Goal: Contribute content

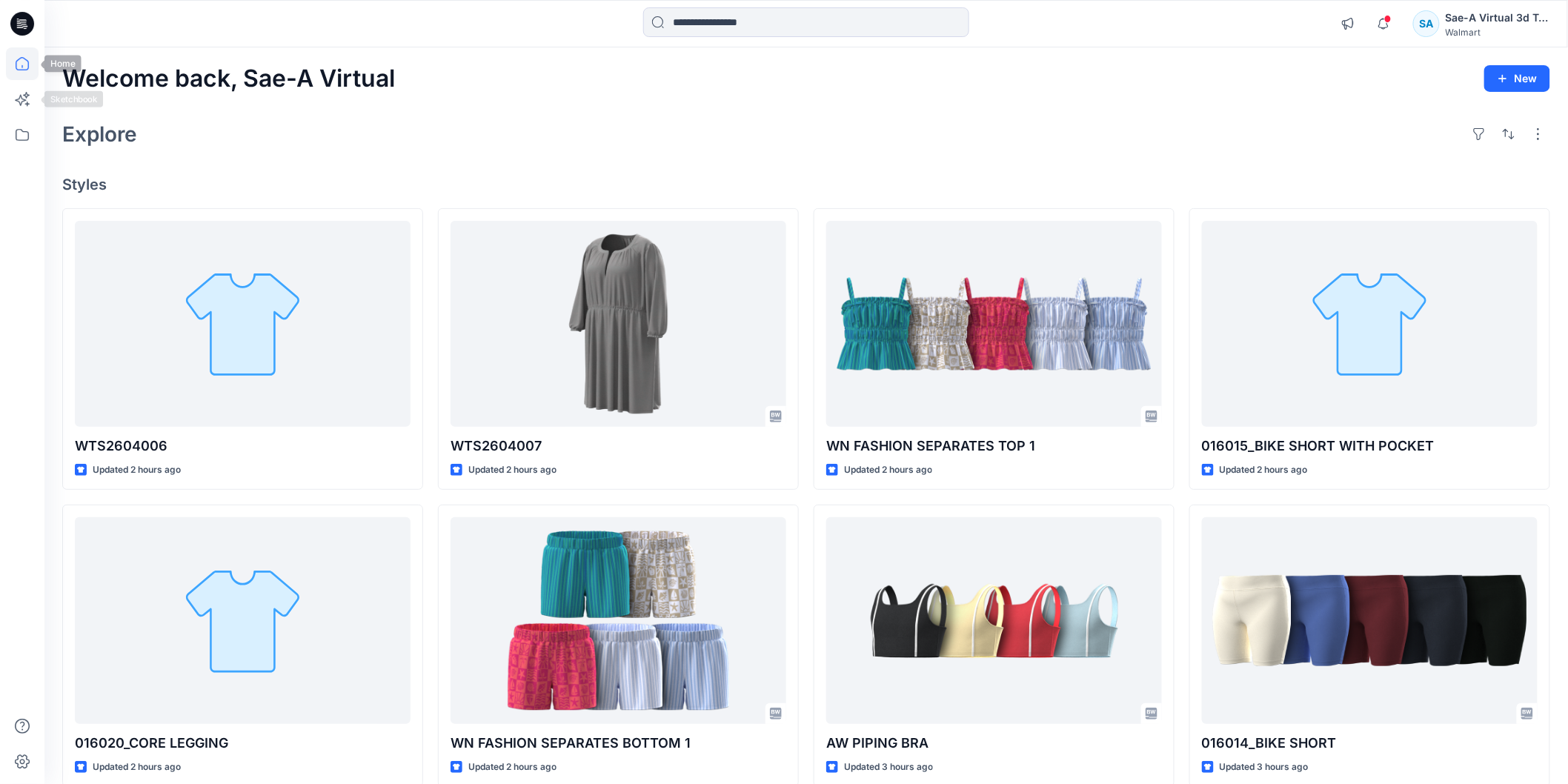
click at [16, 67] on icon at bounding box center [22, 63] width 13 height 13
click at [30, 68] on icon at bounding box center [22, 64] width 33 height 33
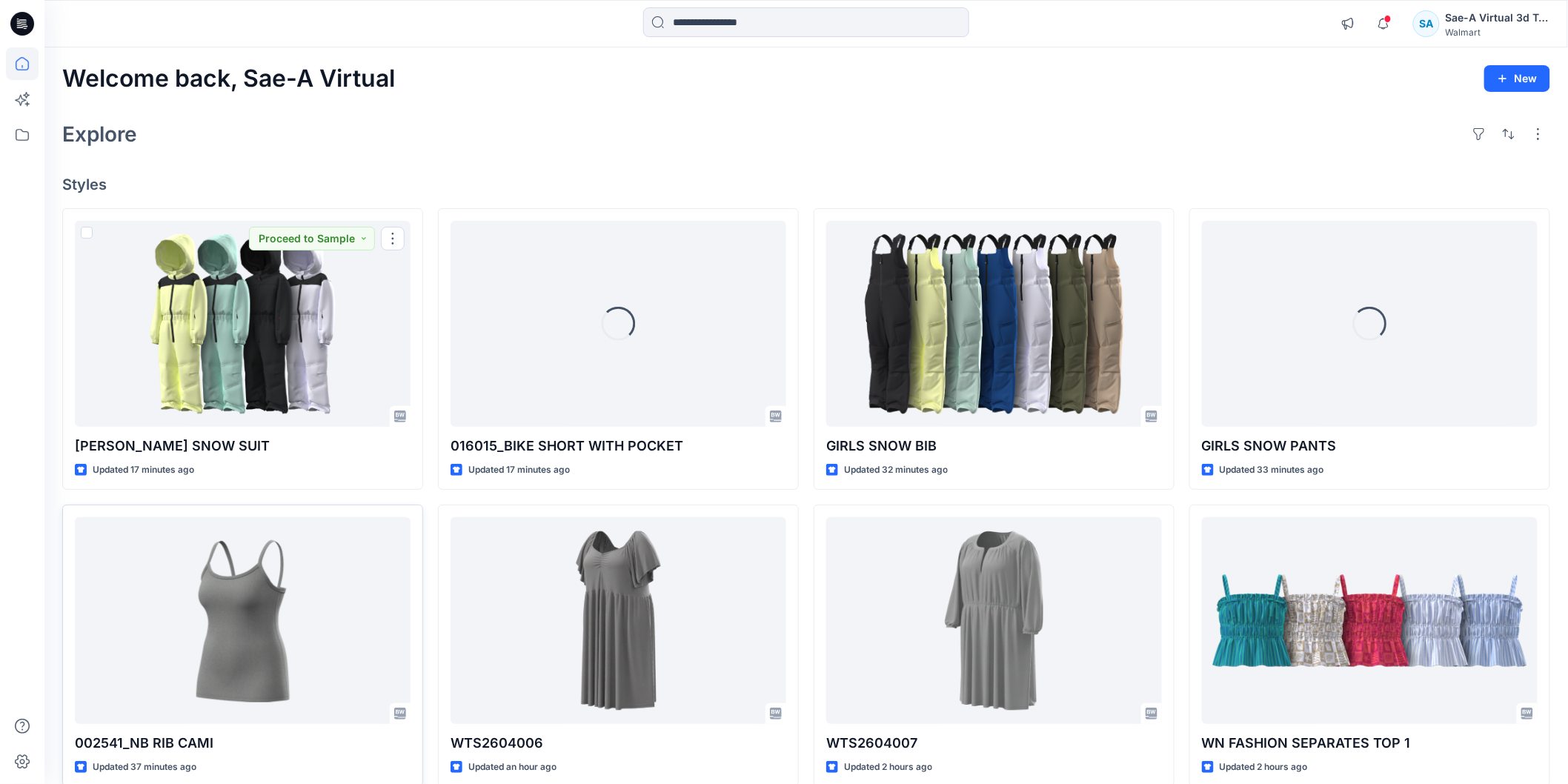
click at [325, 596] on div at bounding box center [243, 620] width 335 height 206
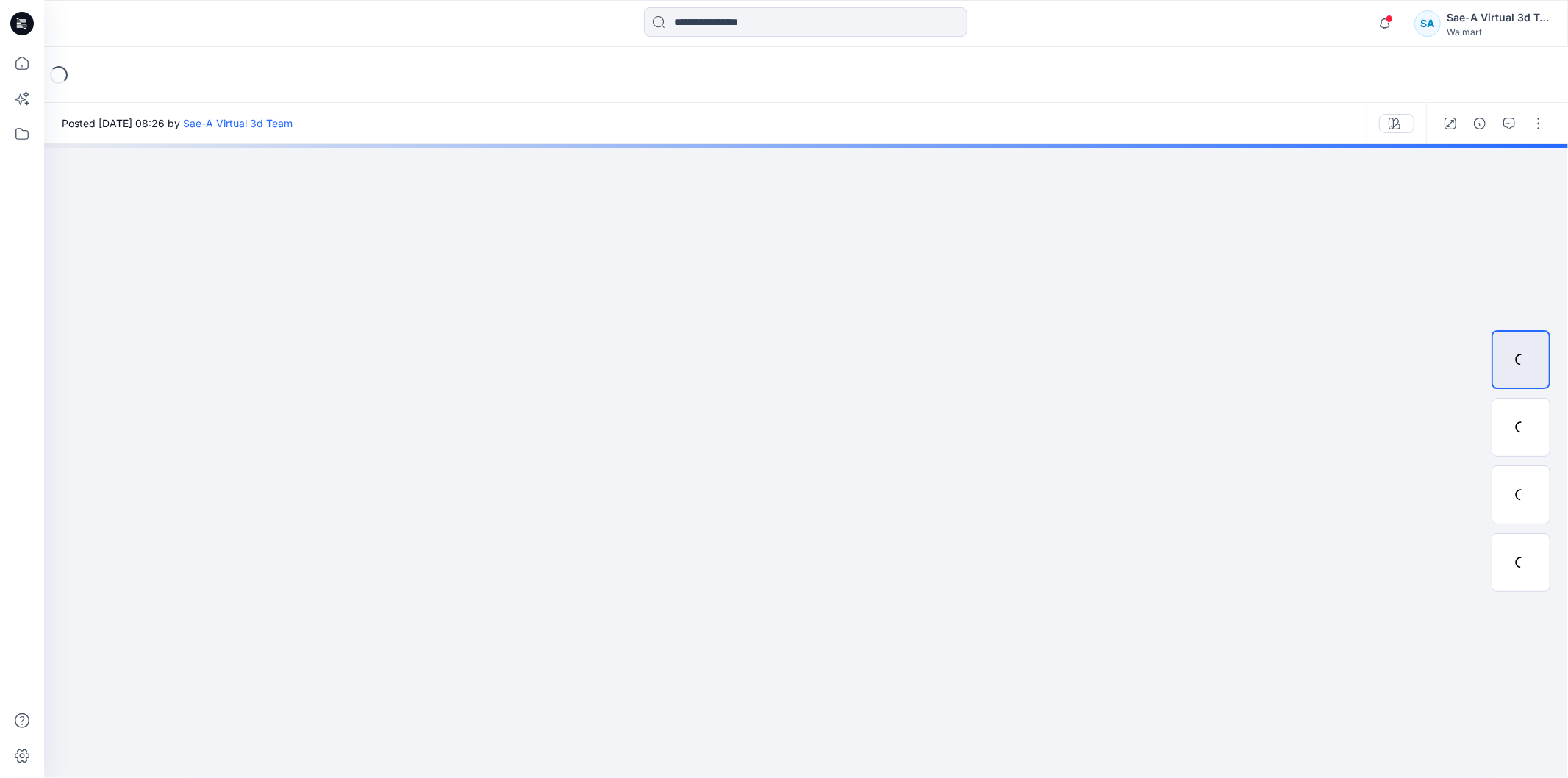
click at [1547, 134] on div at bounding box center [1493, 124] width 136 height 41
click at [1539, 130] on button "button" at bounding box center [1538, 123] width 23 height 23
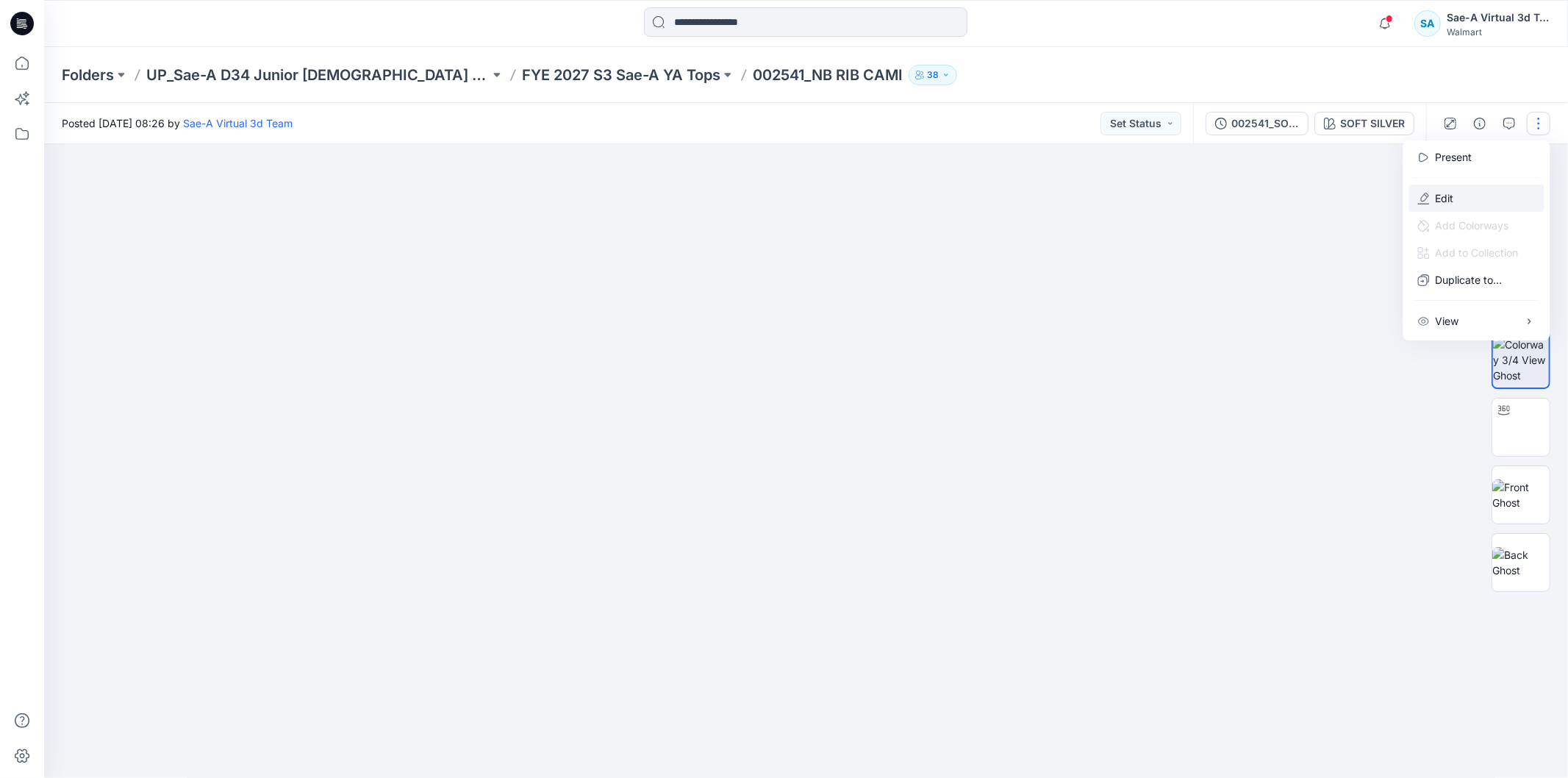
click at [1450, 192] on p "Edit" at bounding box center [1445, 198] width 18 height 15
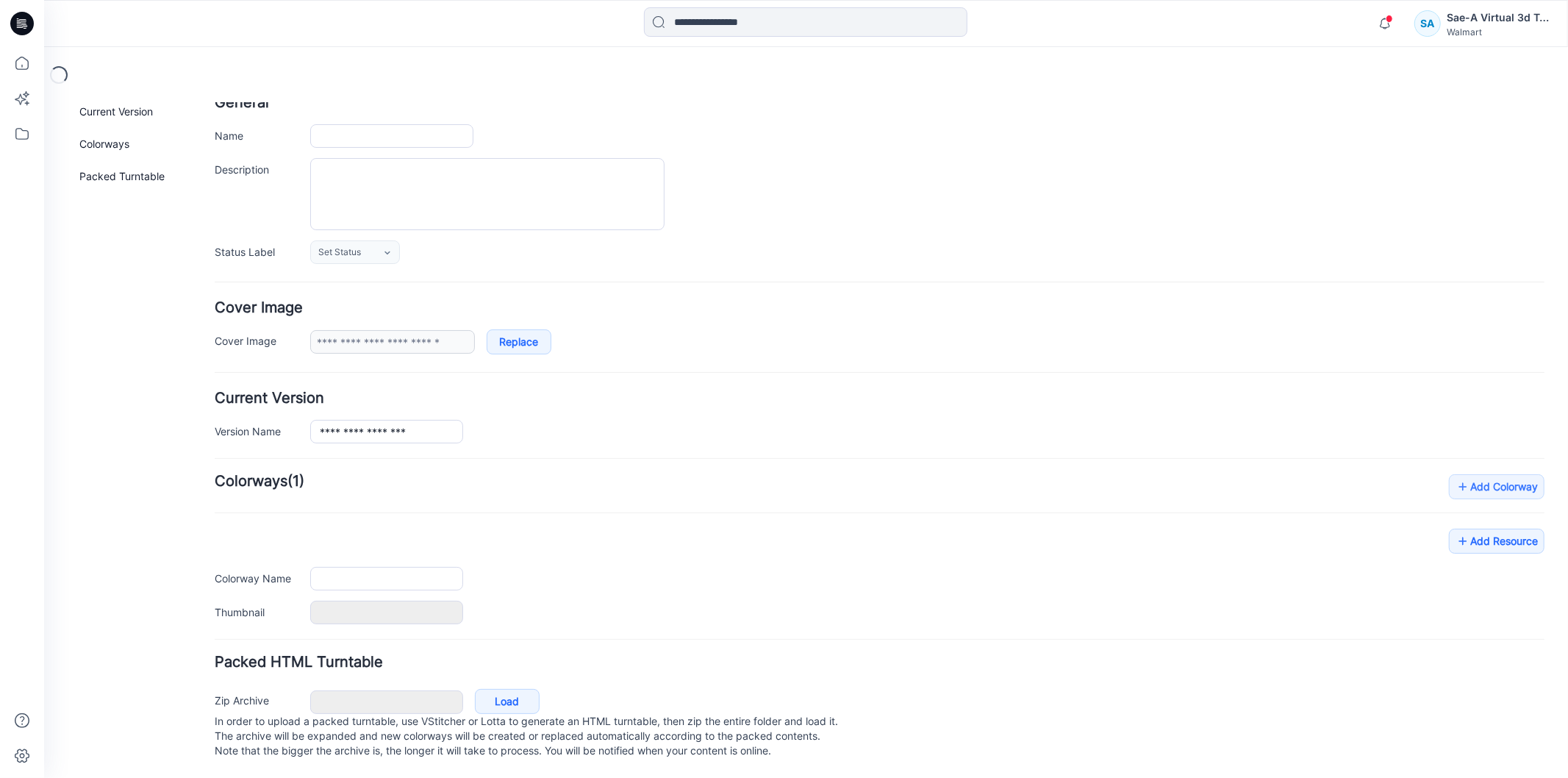
scroll to position [104, 0]
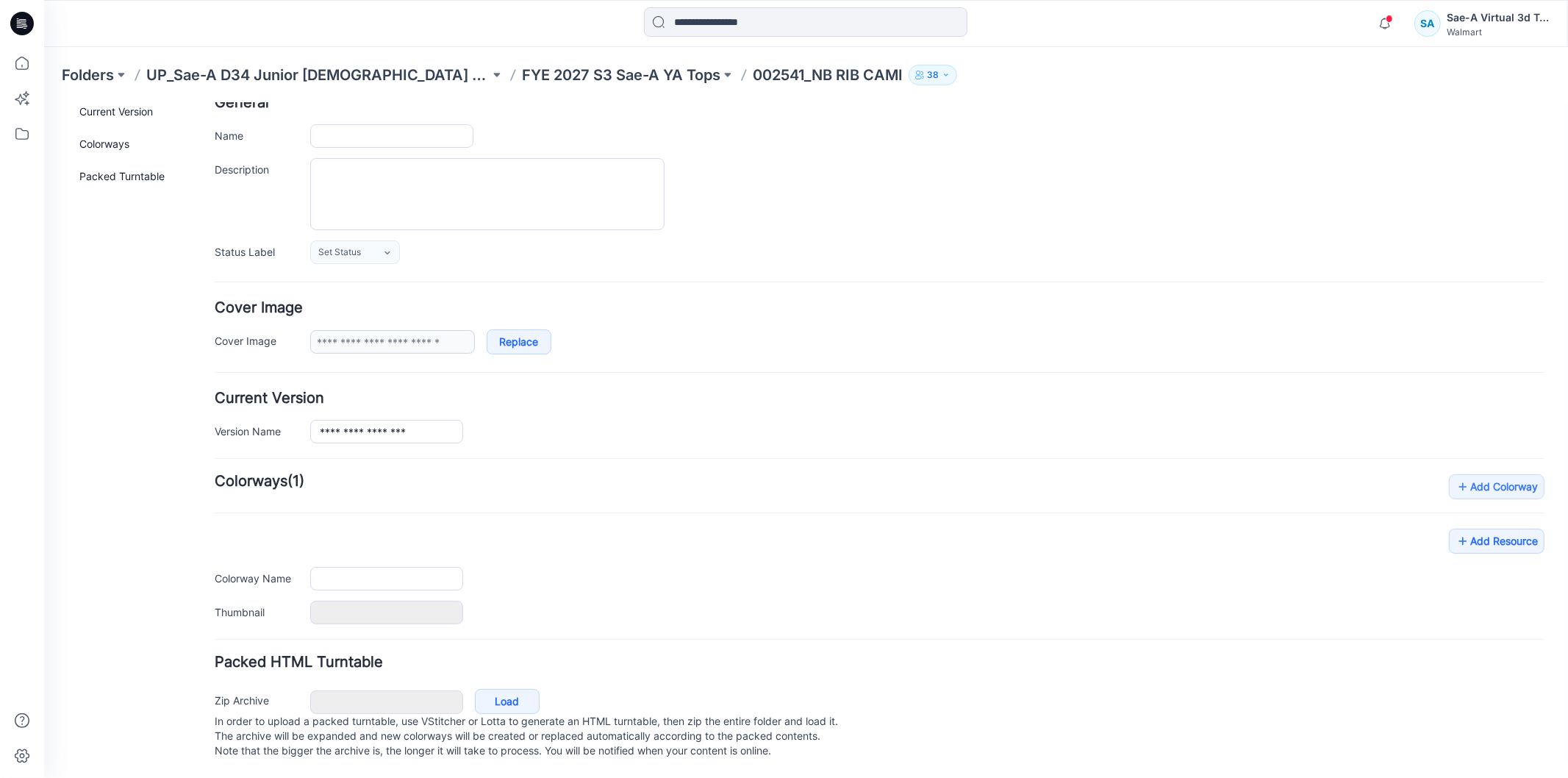
type input "**********"
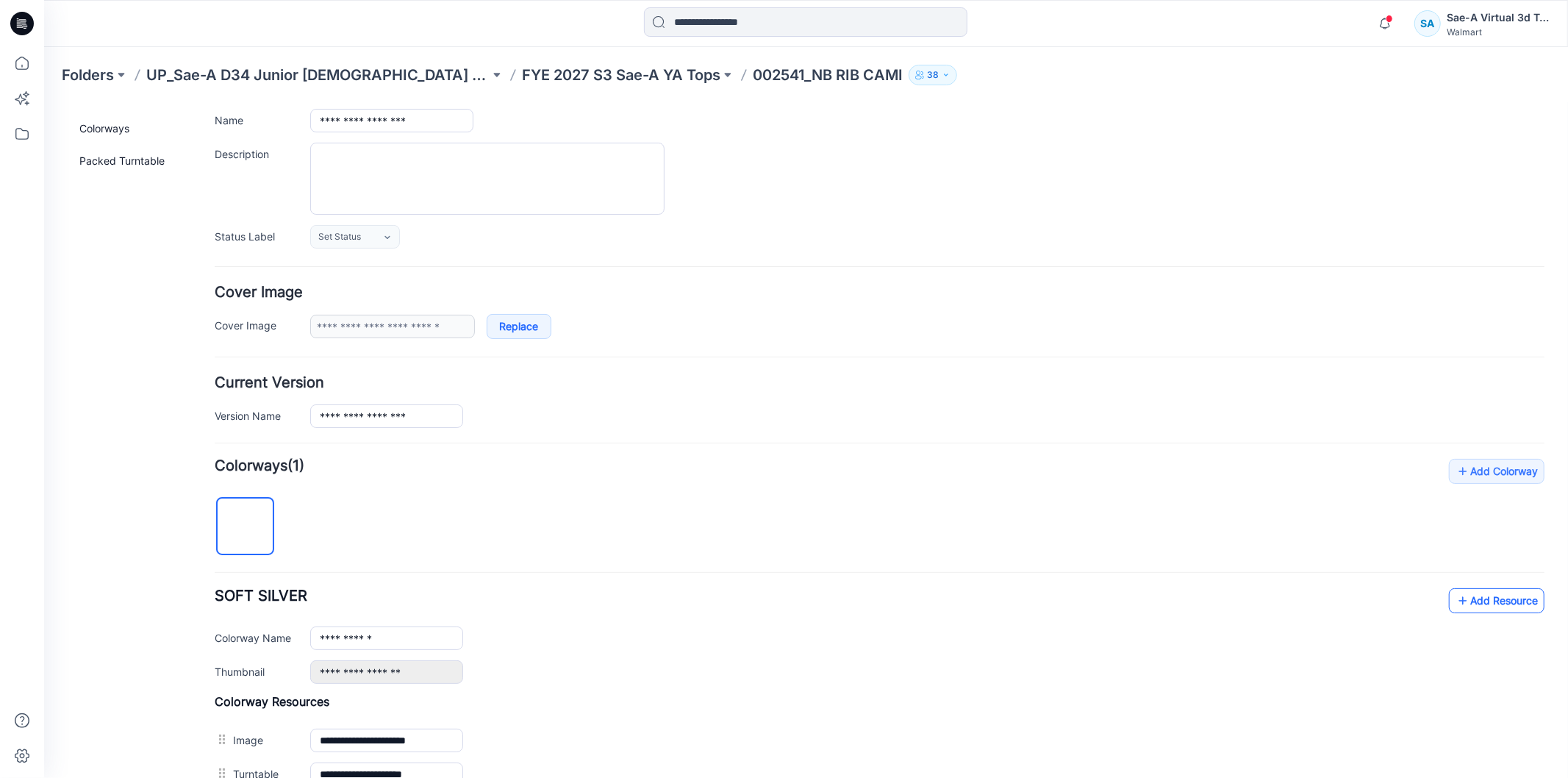
click at [1473, 602] on link "Add Resource" at bounding box center [1495, 600] width 95 height 25
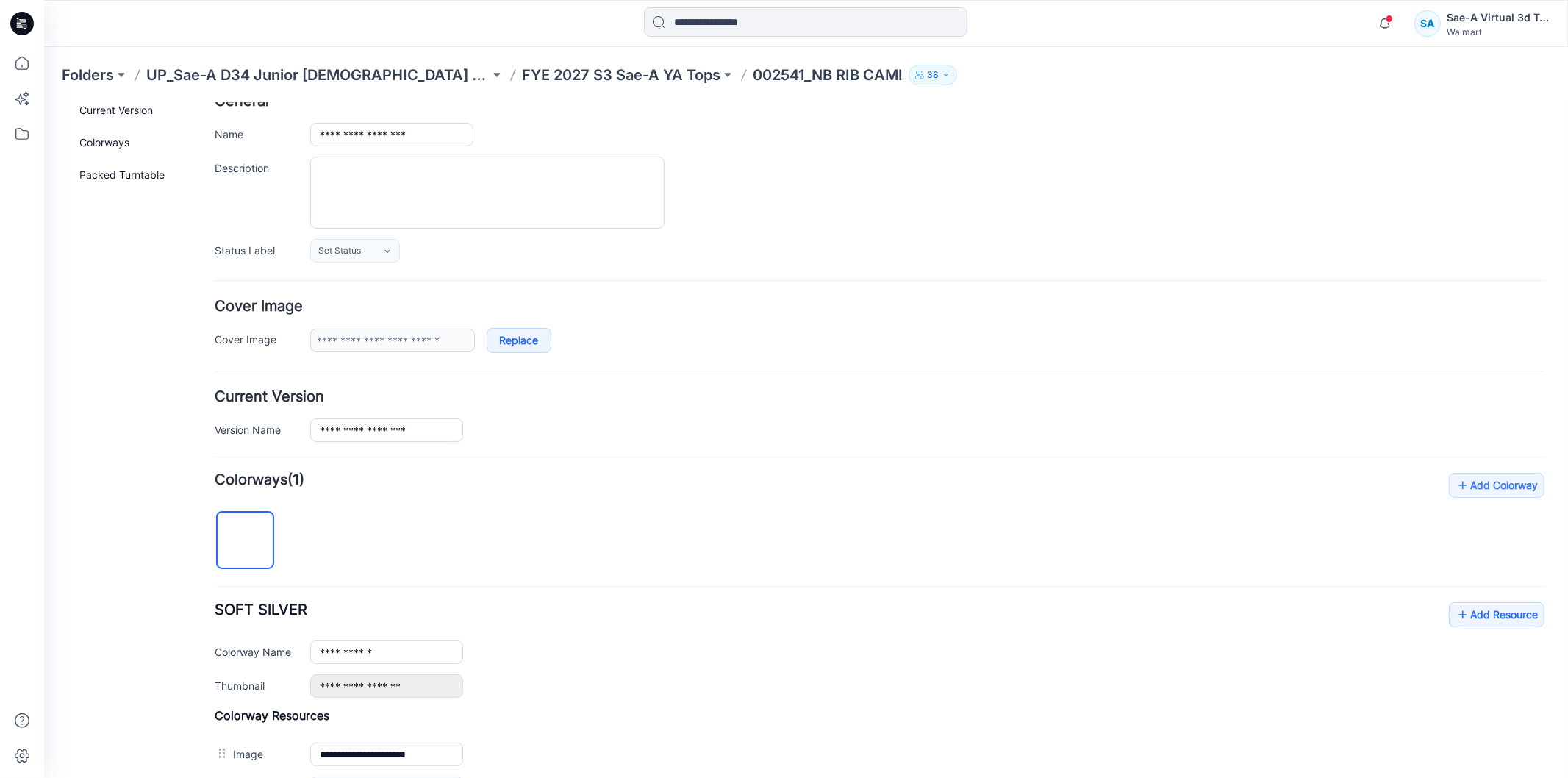
scroll to position [0, 0]
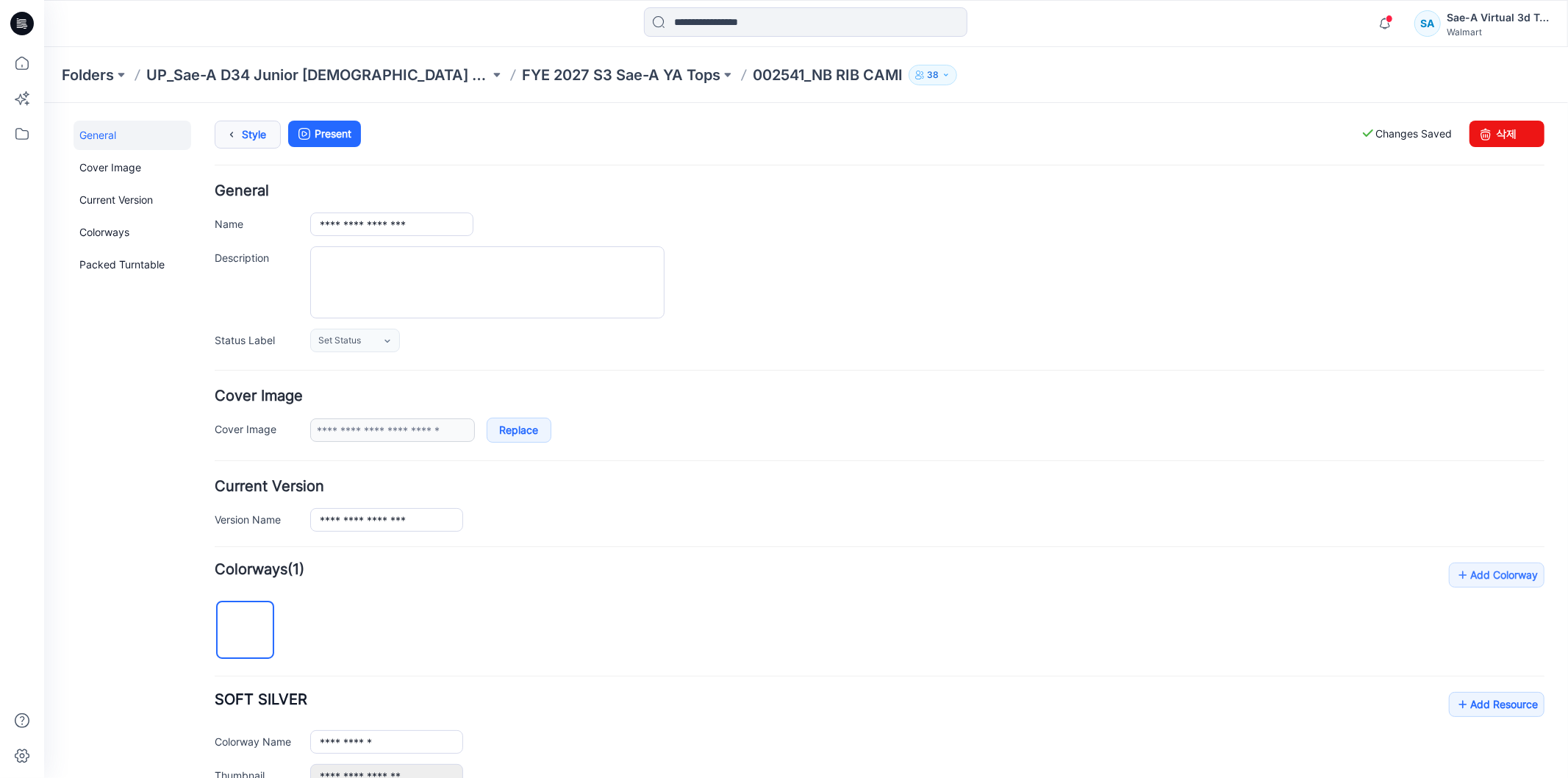
click at [250, 129] on link "Style" at bounding box center [247, 134] width 66 height 28
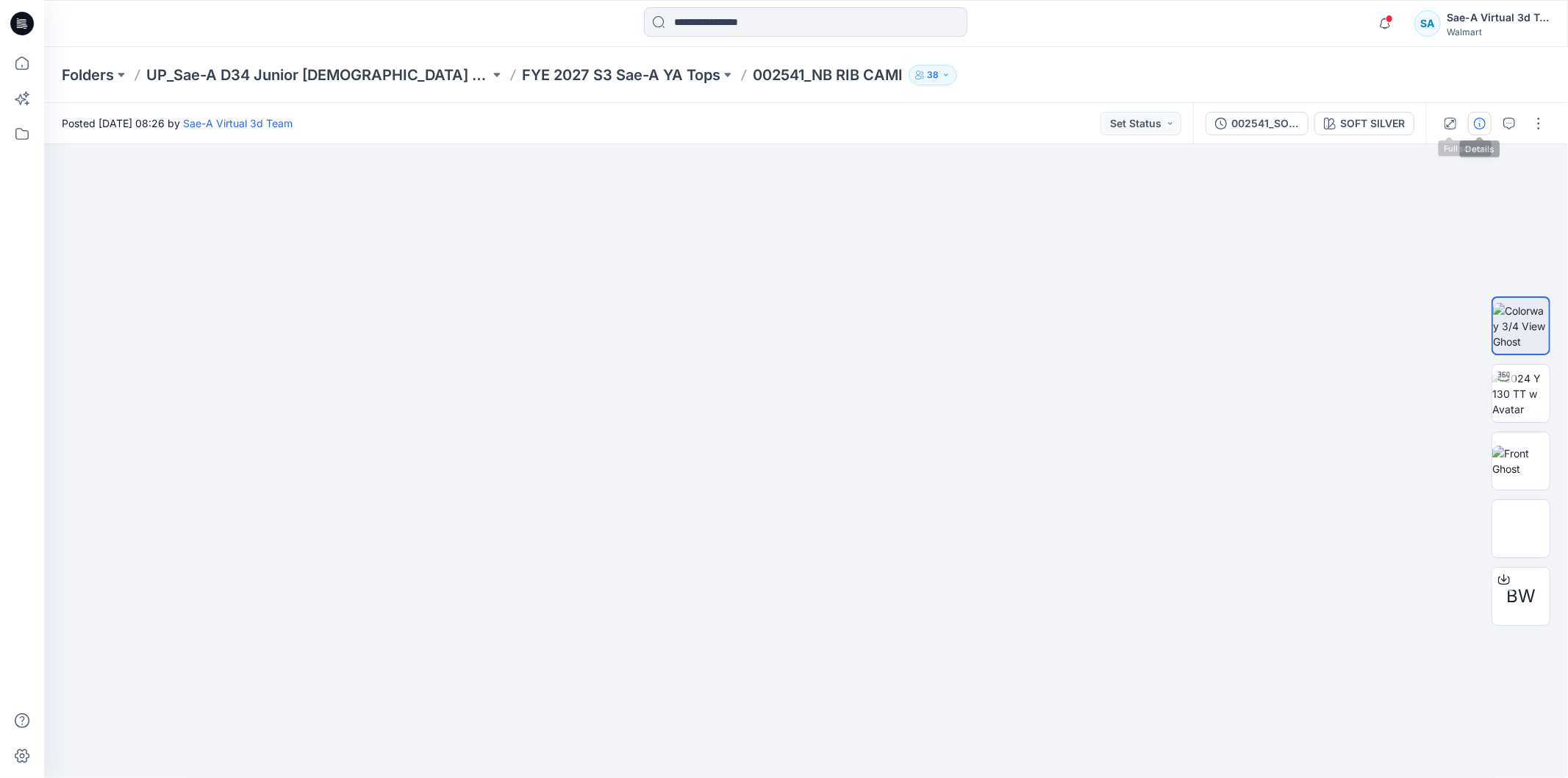
click at [1470, 121] on button "button" at bounding box center [1479, 123] width 23 height 23
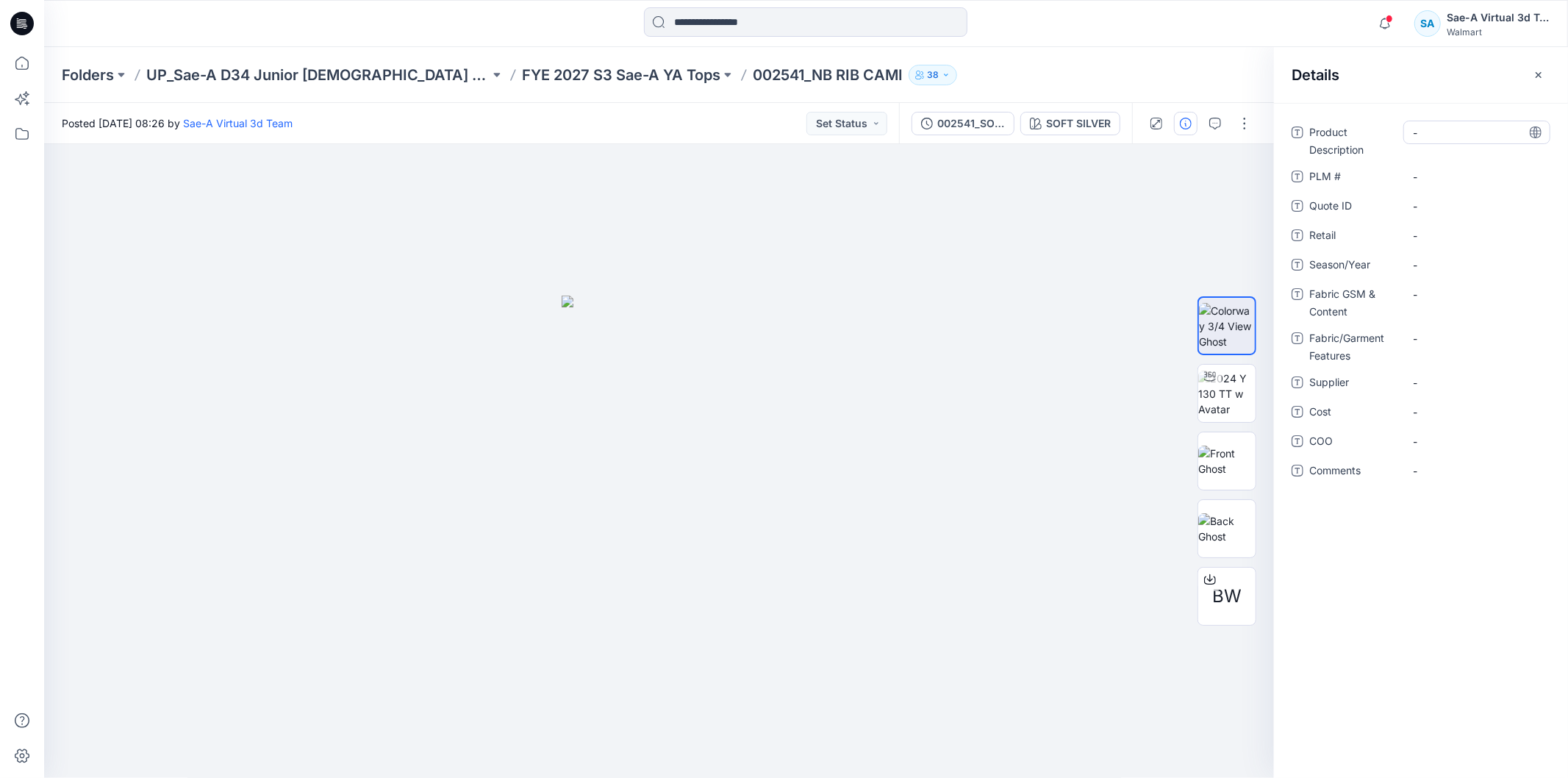
click at [1445, 132] on Description "-" at bounding box center [1476, 133] width 128 height 15
type textarea "**********"
click at [1436, 170] on \ "-" at bounding box center [1476, 177] width 128 height 15
type textarea "*********"
click at [1460, 383] on span "-" at bounding box center [1476, 383] width 128 height 15
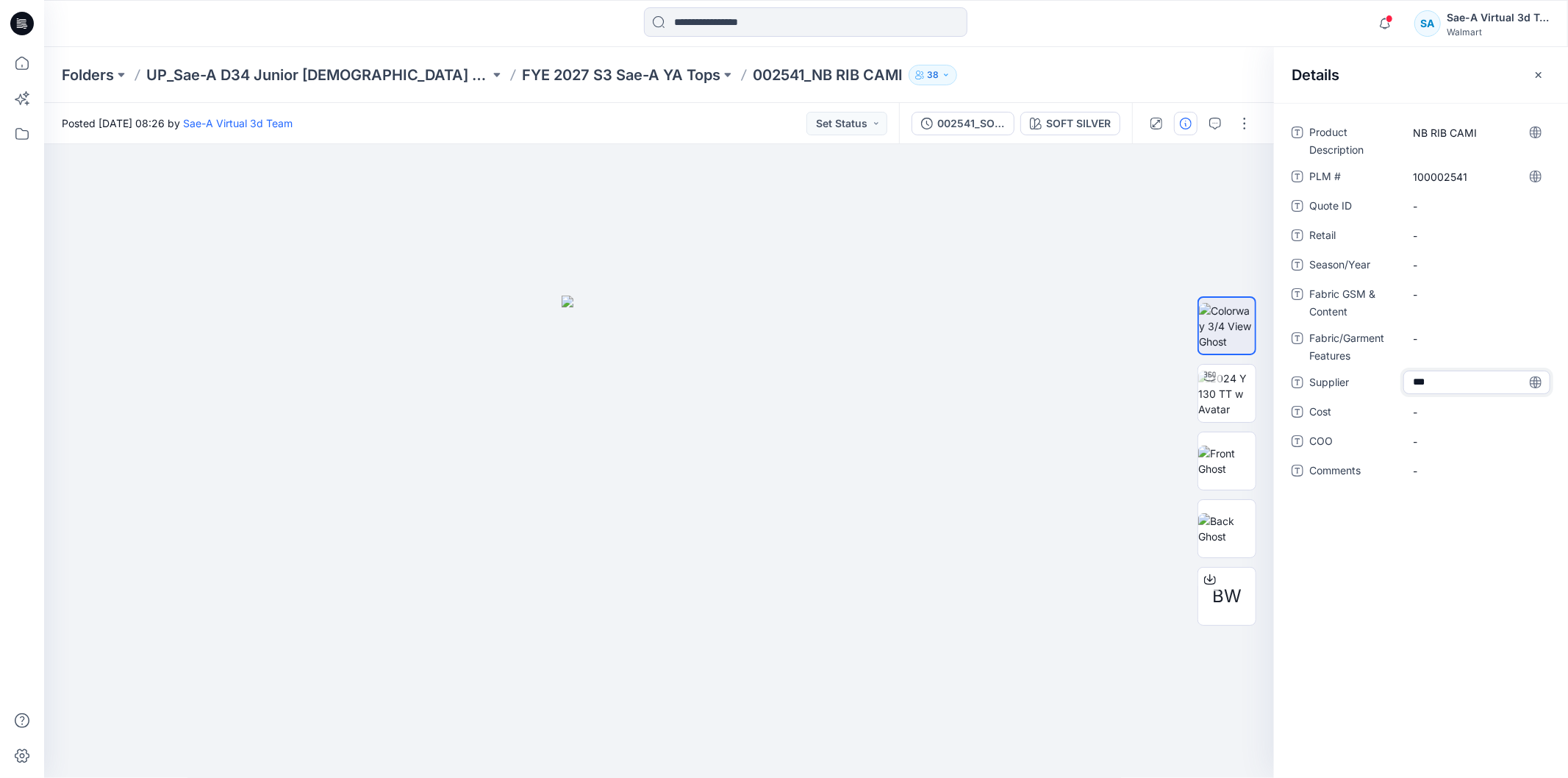
type textarea "****"
click at [1448, 273] on div "-" at bounding box center [1476, 264] width 147 height 23
type textarea "*****"
click at [1451, 375] on span "SAEAS" at bounding box center [1476, 383] width 128 height 15
type textarea "****"
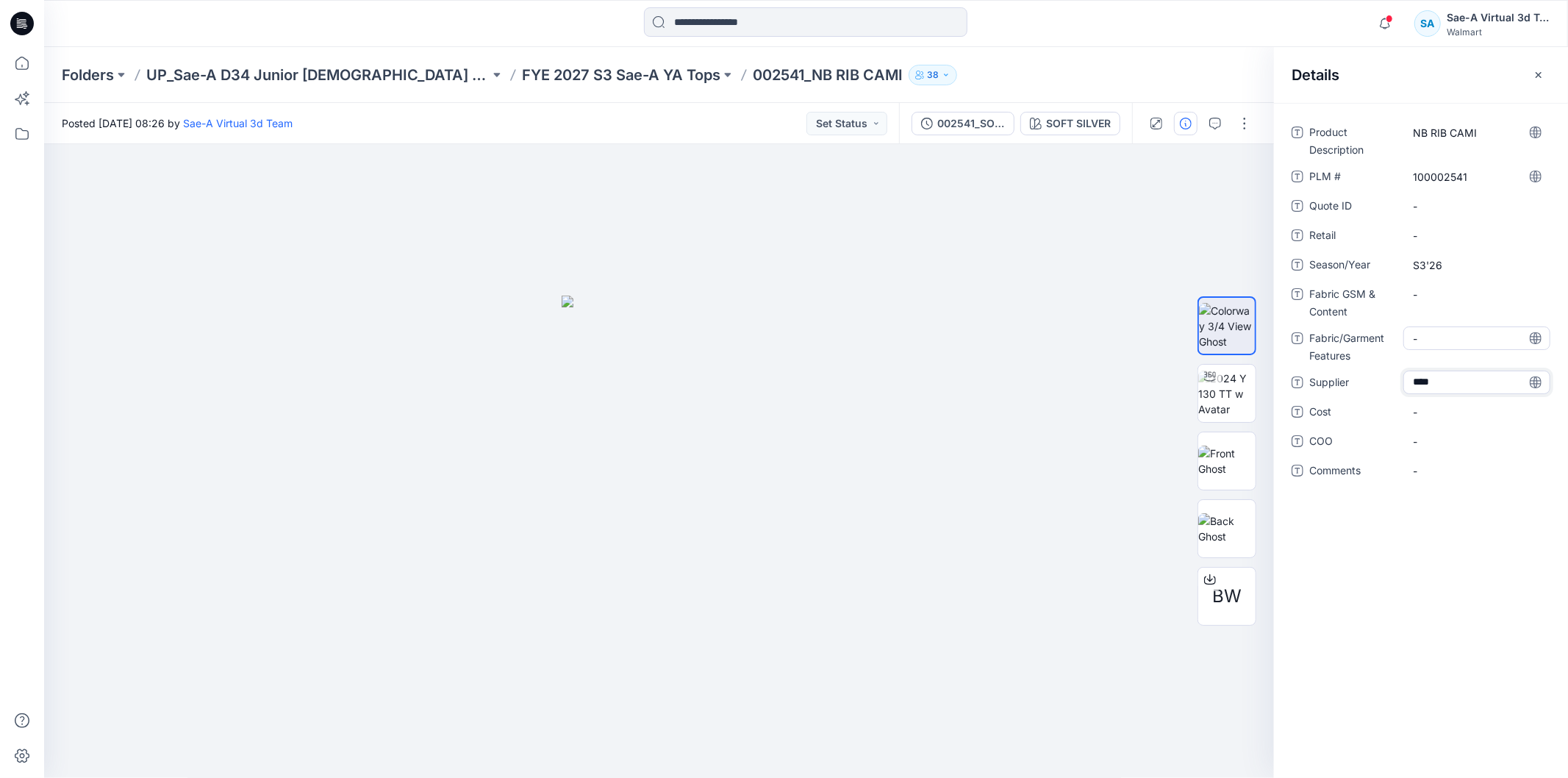
click at [1446, 327] on div "-" at bounding box center [1476, 338] width 147 height 23
click at [1441, 232] on span "-" at bounding box center [1476, 236] width 128 height 15
type textarea "**********"
click at [1445, 297] on div "**********" at bounding box center [1421, 311] width 259 height 379
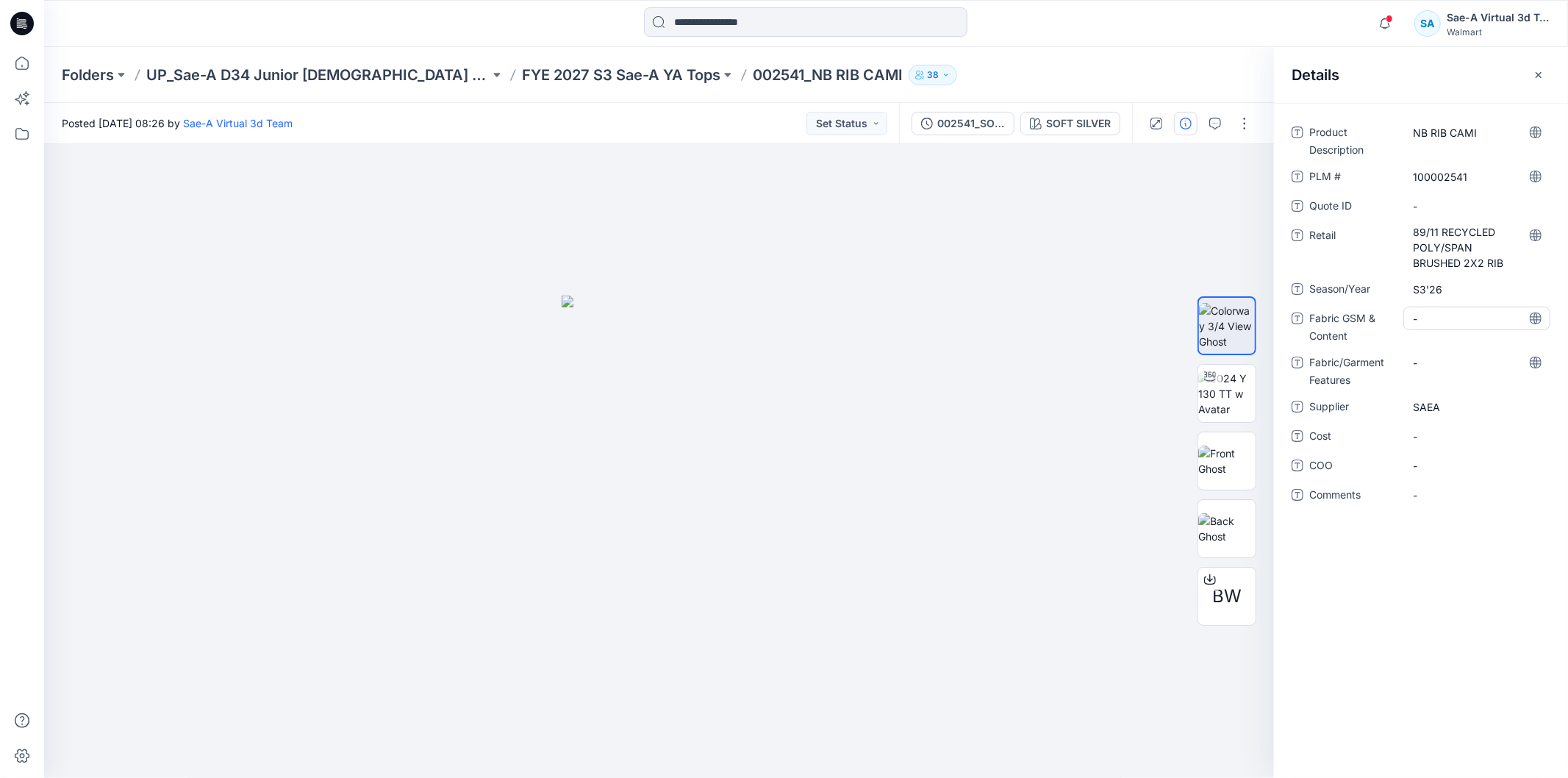
click at [1439, 323] on Content "-" at bounding box center [1476, 319] width 128 height 15
type textarea "**********"
click at [1421, 599] on div "**********" at bounding box center [1421, 440] width 294 height 675
click at [1479, 256] on span "89/11 RECYCLED POLY/SPAN BRUSHED 2X2 RIB" at bounding box center [1476, 248] width 128 height 46
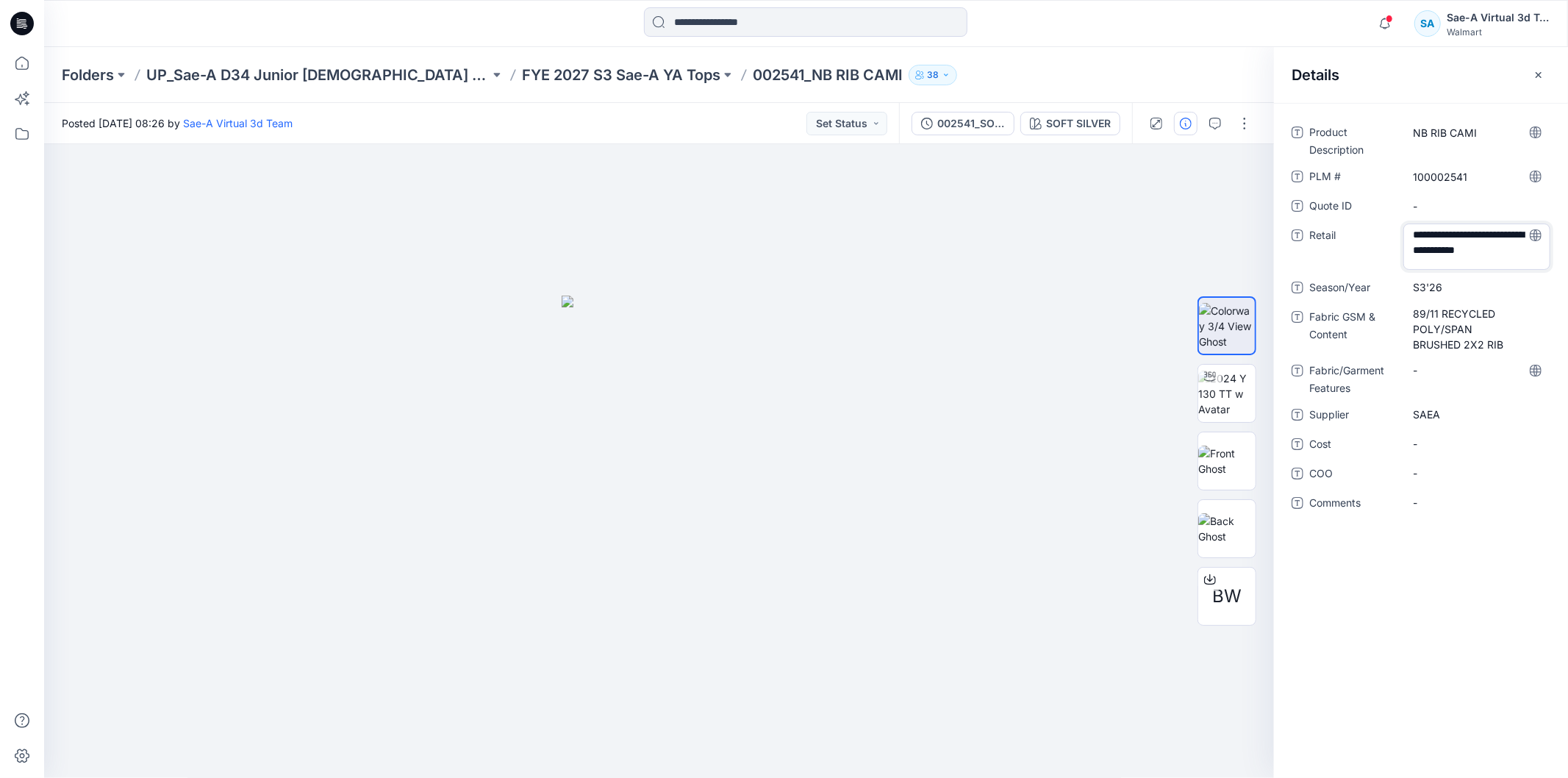
drag, startPoint x: 1507, startPoint y: 261, endPoint x: 1368, endPoint y: 221, distance: 144.6
click at [1368, 221] on div "**********" at bounding box center [1421, 327] width 259 height 412
click at [1463, 603] on div "Product Description NB RIB CAMI PLM # 100002541 Quote ID - Retail Season/Year S…" at bounding box center [1421, 440] width 294 height 675
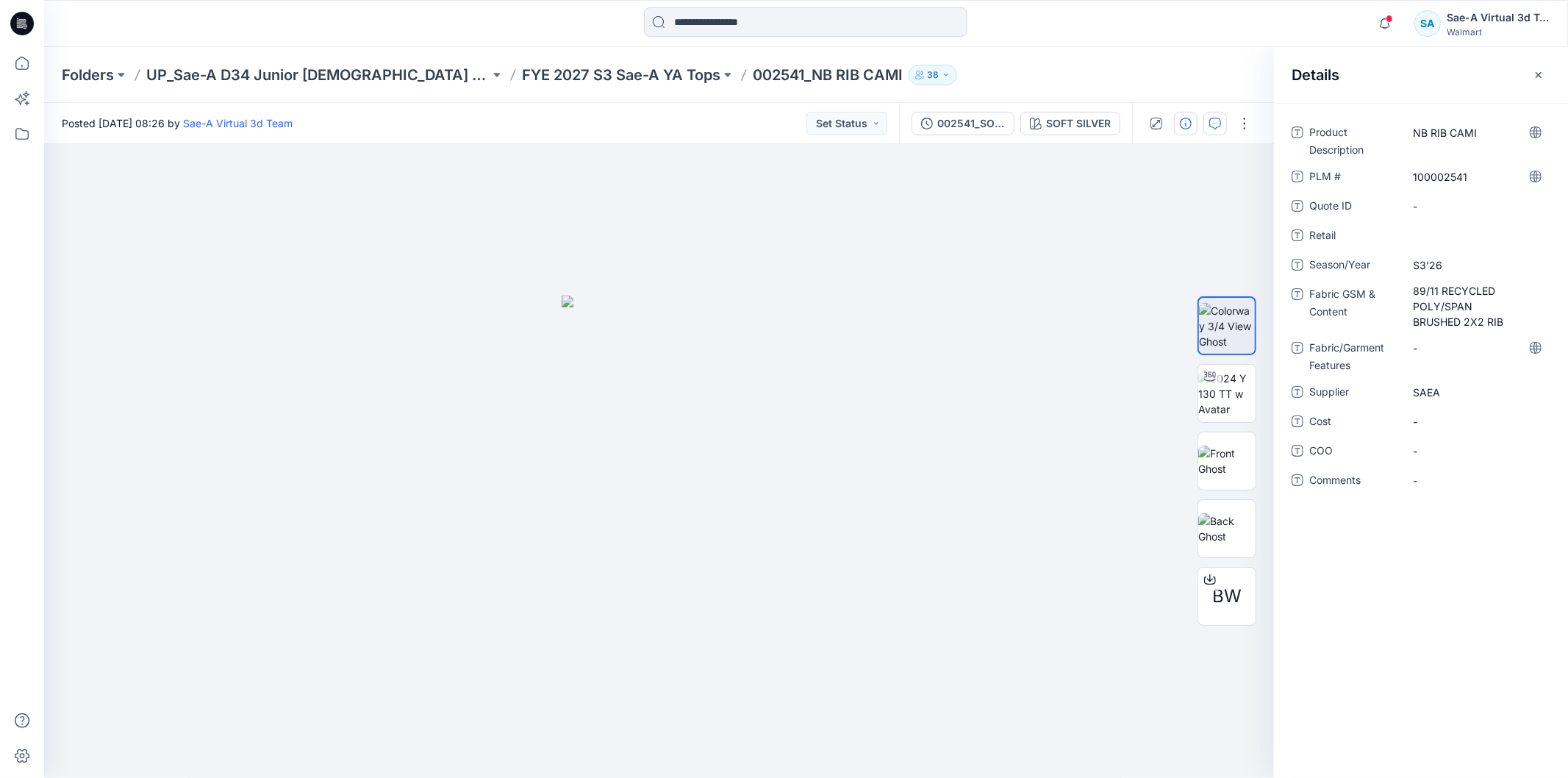
click at [1209, 118] on icon "button" at bounding box center [1215, 124] width 12 height 12
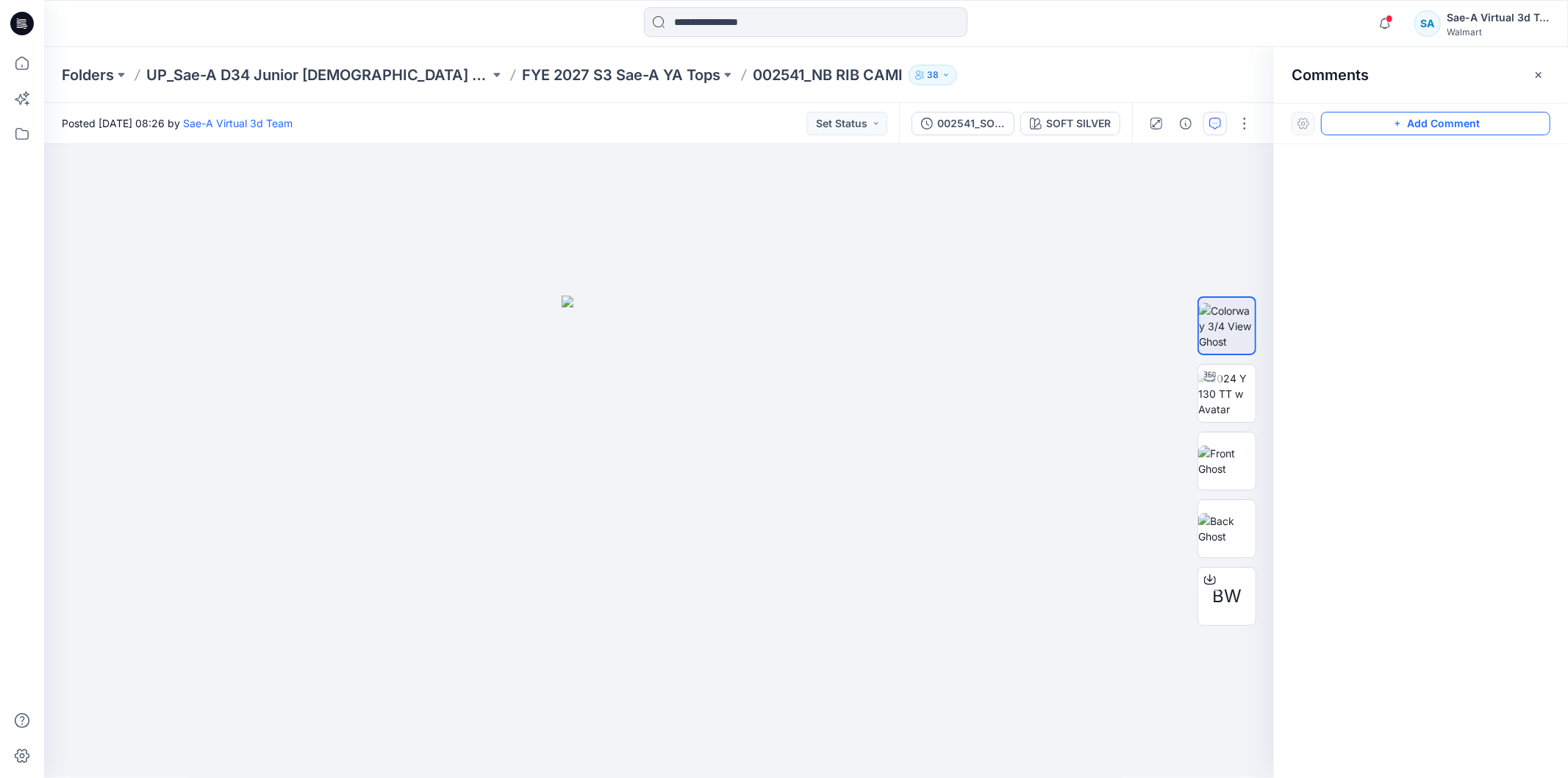
click at [1379, 123] on button "Add Comment" at bounding box center [1436, 123] width 230 height 23
click at [1012, 777] on div "1" at bounding box center [658, 778] width 1229 height 0
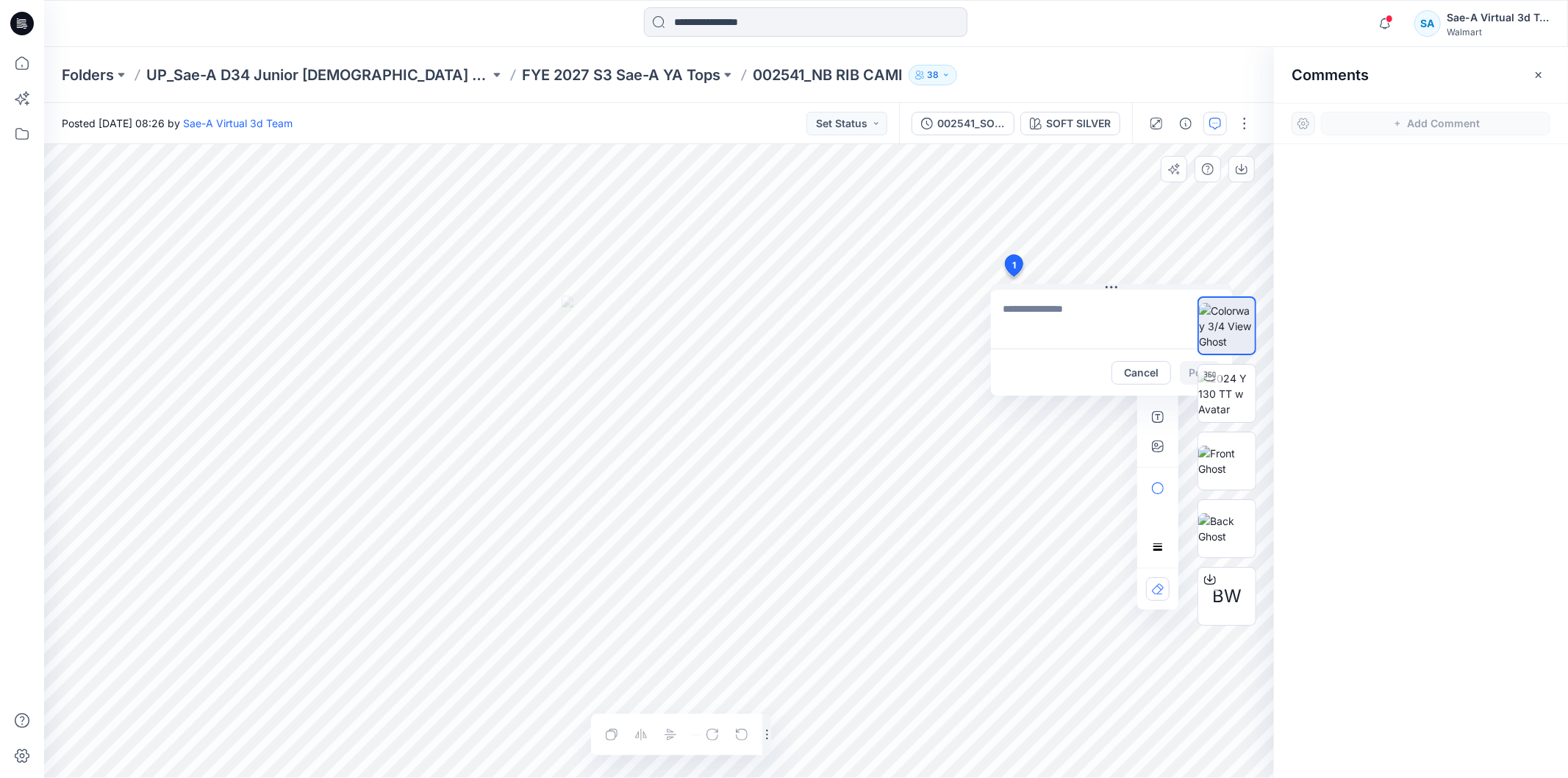
click at [1062, 327] on textarea at bounding box center [1111, 319] width 241 height 59
type textarea "**********"
click at [1180, 376] on div "BW" at bounding box center [1227, 461] width 94 height 368
click at [1184, 373] on div "BW" at bounding box center [1227, 461] width 94 height 368
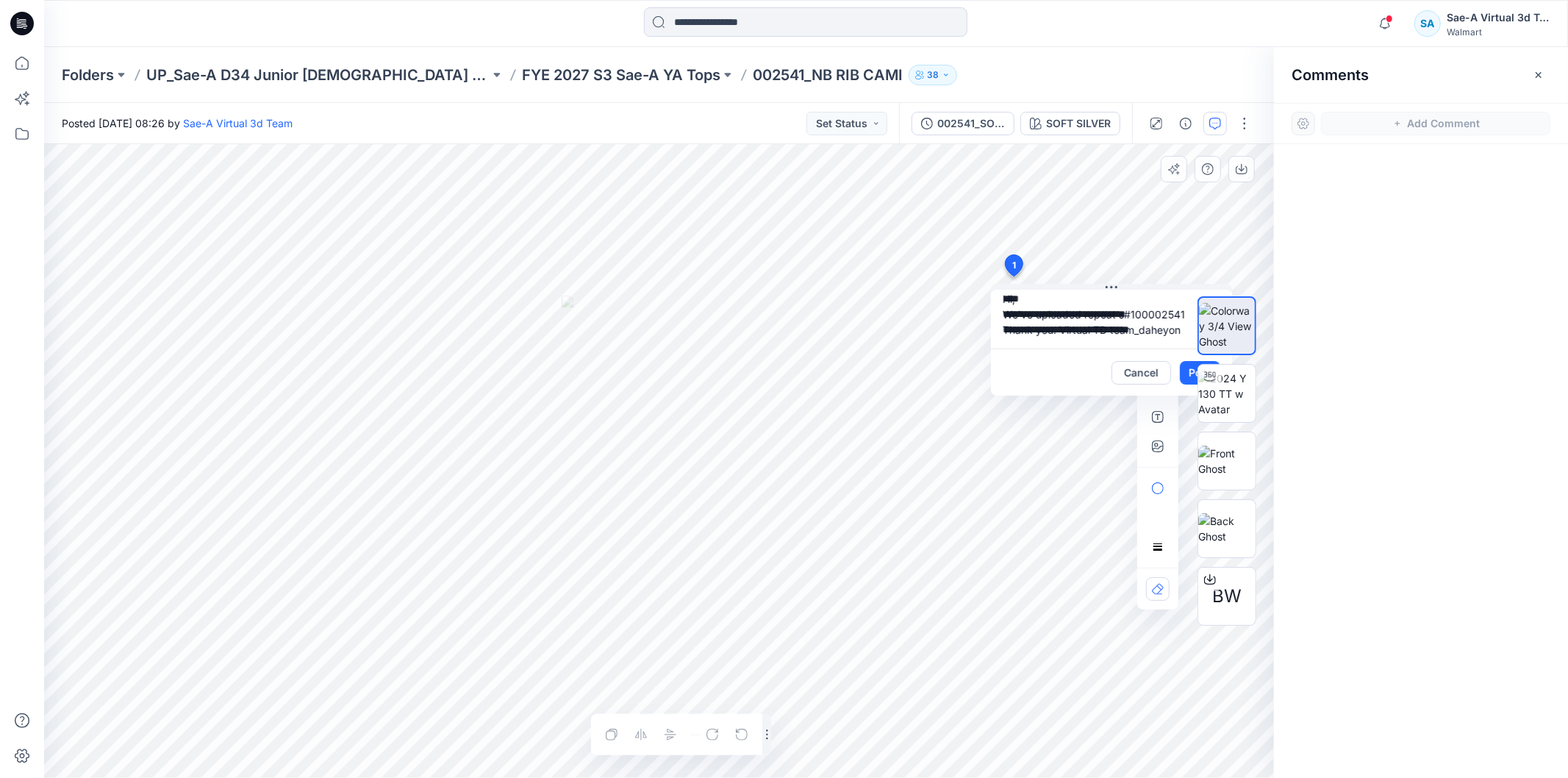
click at [1187, 370] on div "BW" at bounding box center [1227, 461] width 94 height 368
click at [1185, 368] on div "BW" at bounding box center [1227, 461] width 94 height 368
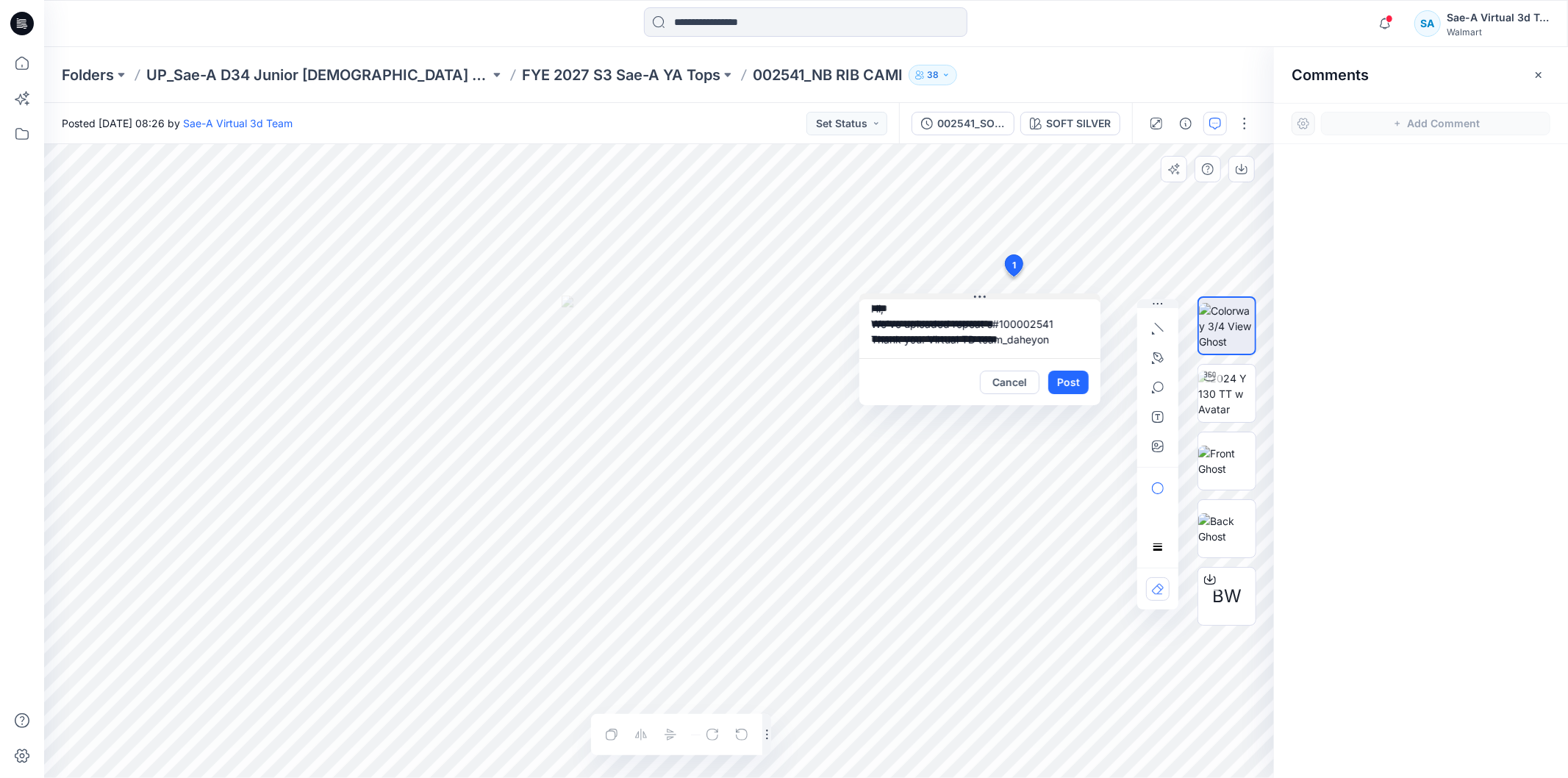
drag, startPoint x: 1108, startPoint y: 286, endPoint x: 976, endPoint y: 295, distance: 132.3
click at [976, 295] on icon at bounding box center [980, 298] width 12 height 12
click at [1075, 377] on button "Post" at bounding box center [1068, 382] width 40 height 23
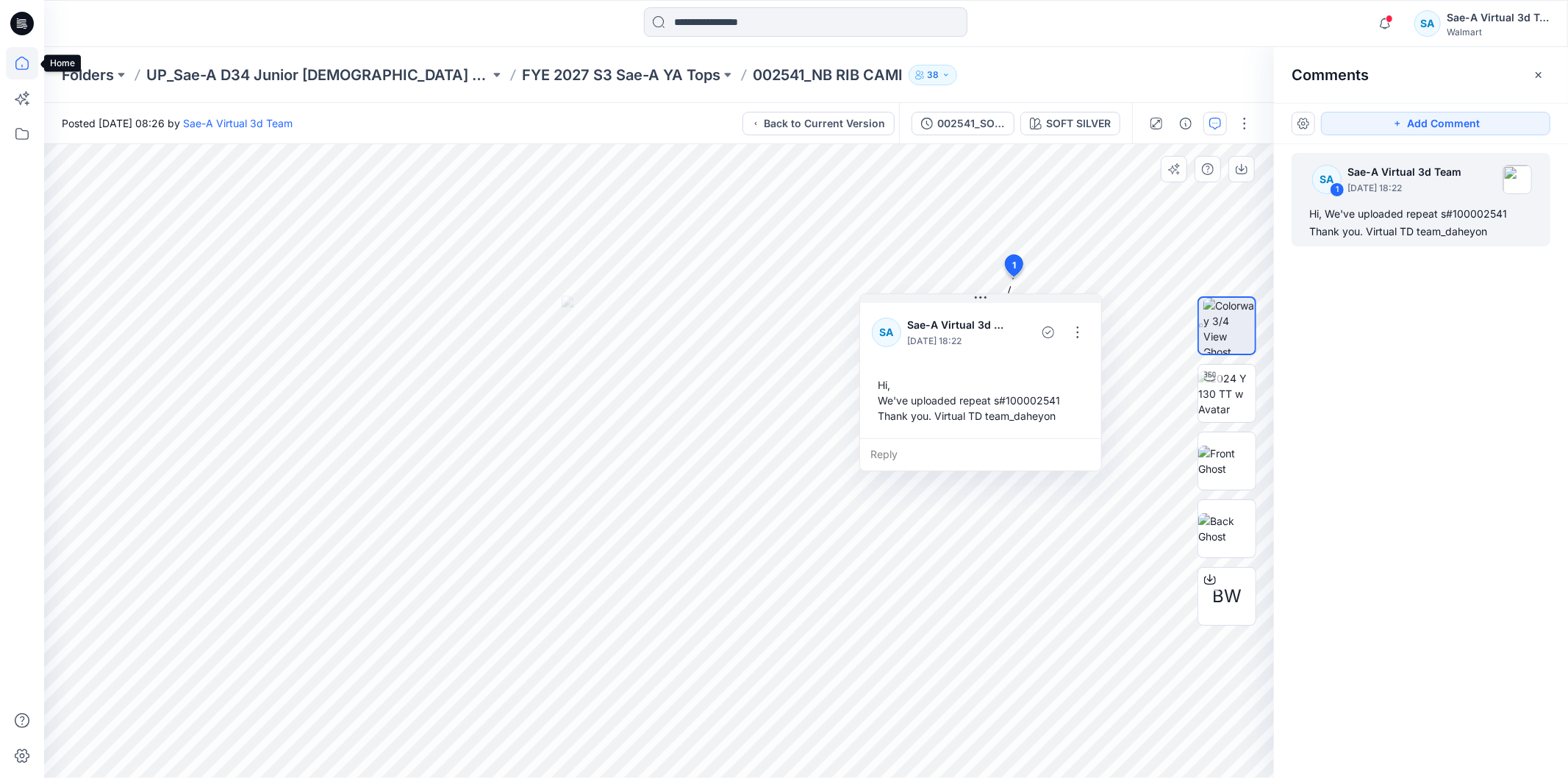
click at [23, 67] on icon at bounding box center [22, 63] width 33 height 33
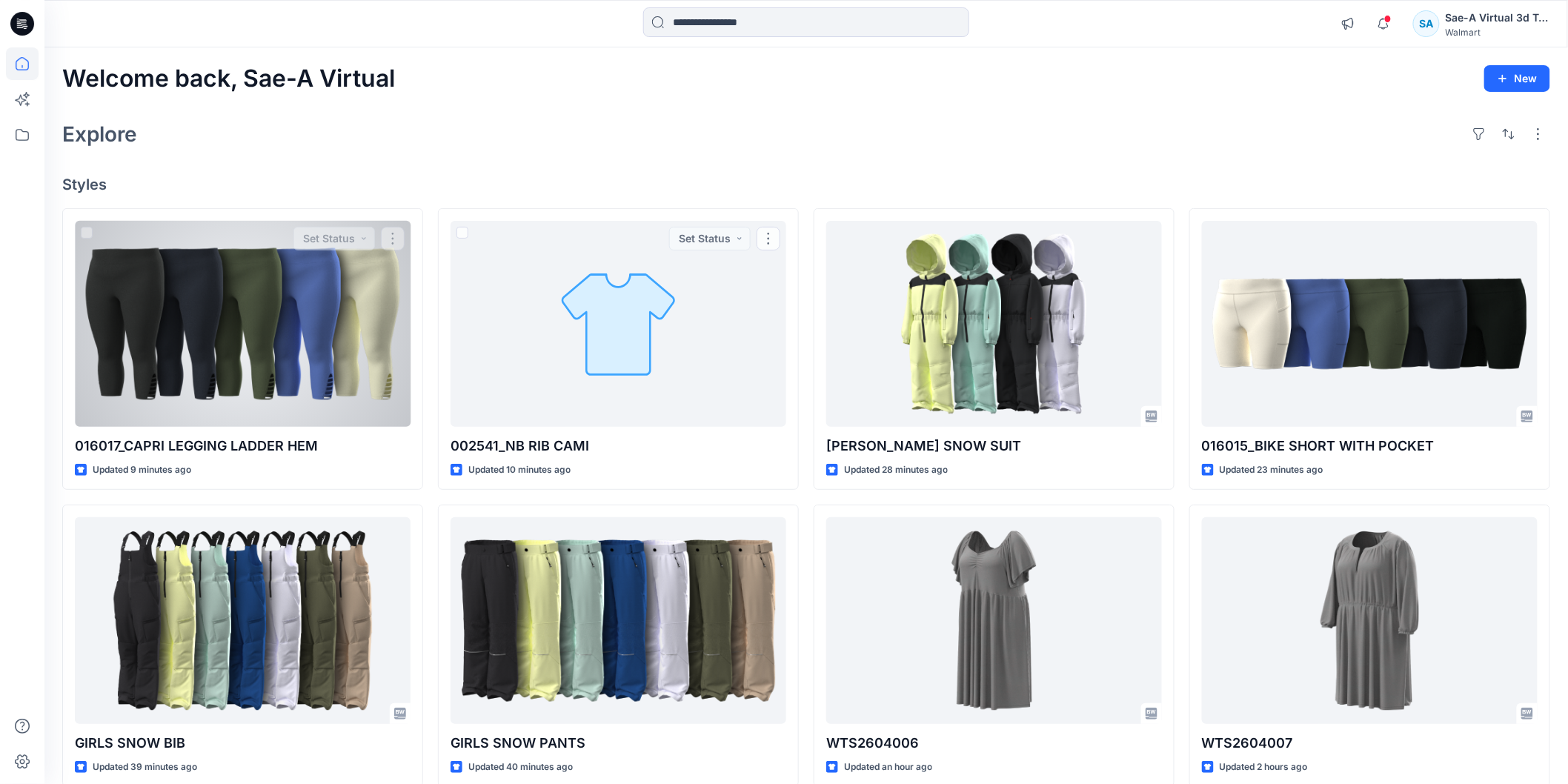
click at [232, 328] on div at bounding box center [243, 324] width 335 height 206
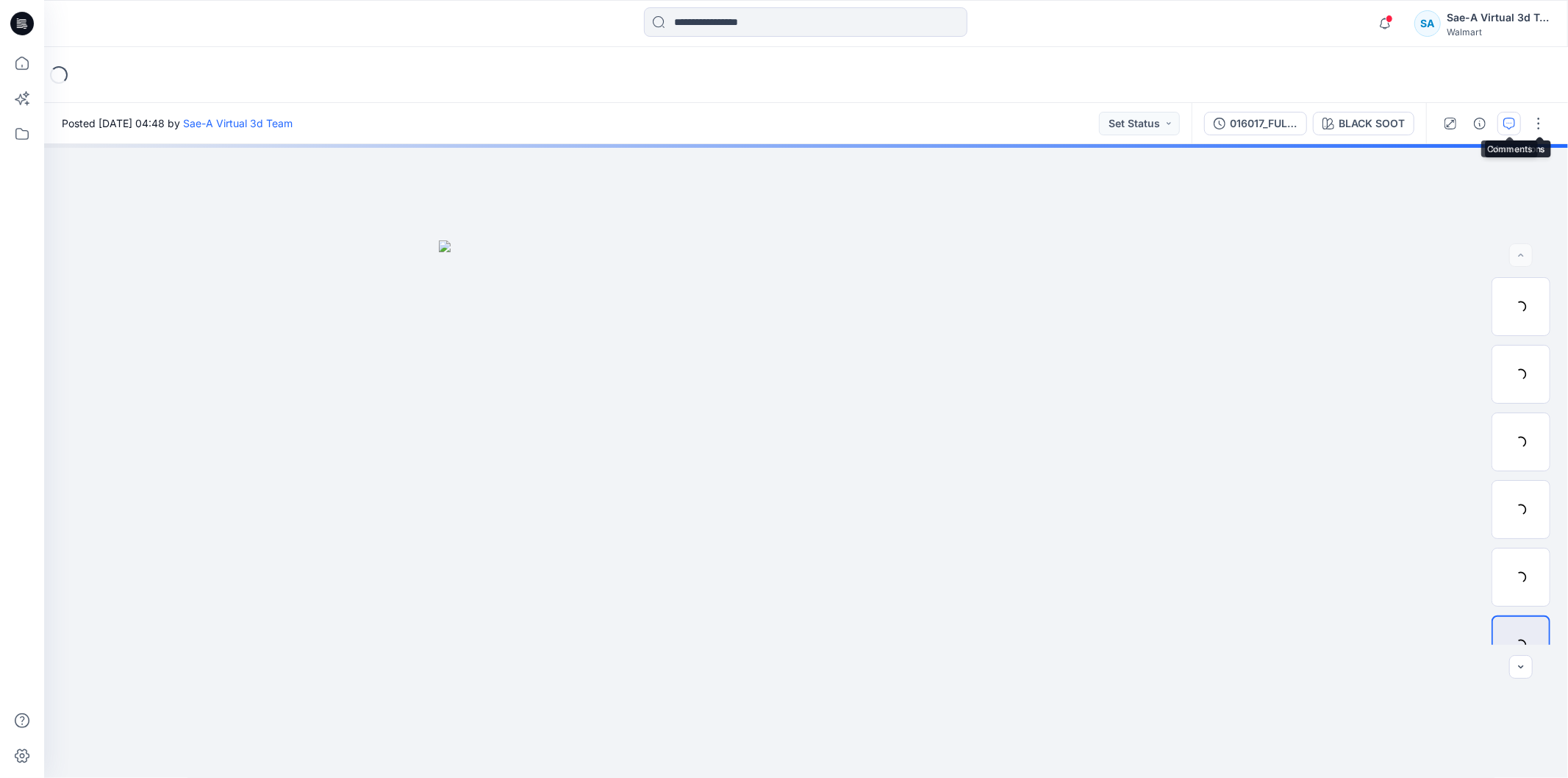
click at [1501, 126] on button "button" at bounding box center [1509, 123] width 23 height 23
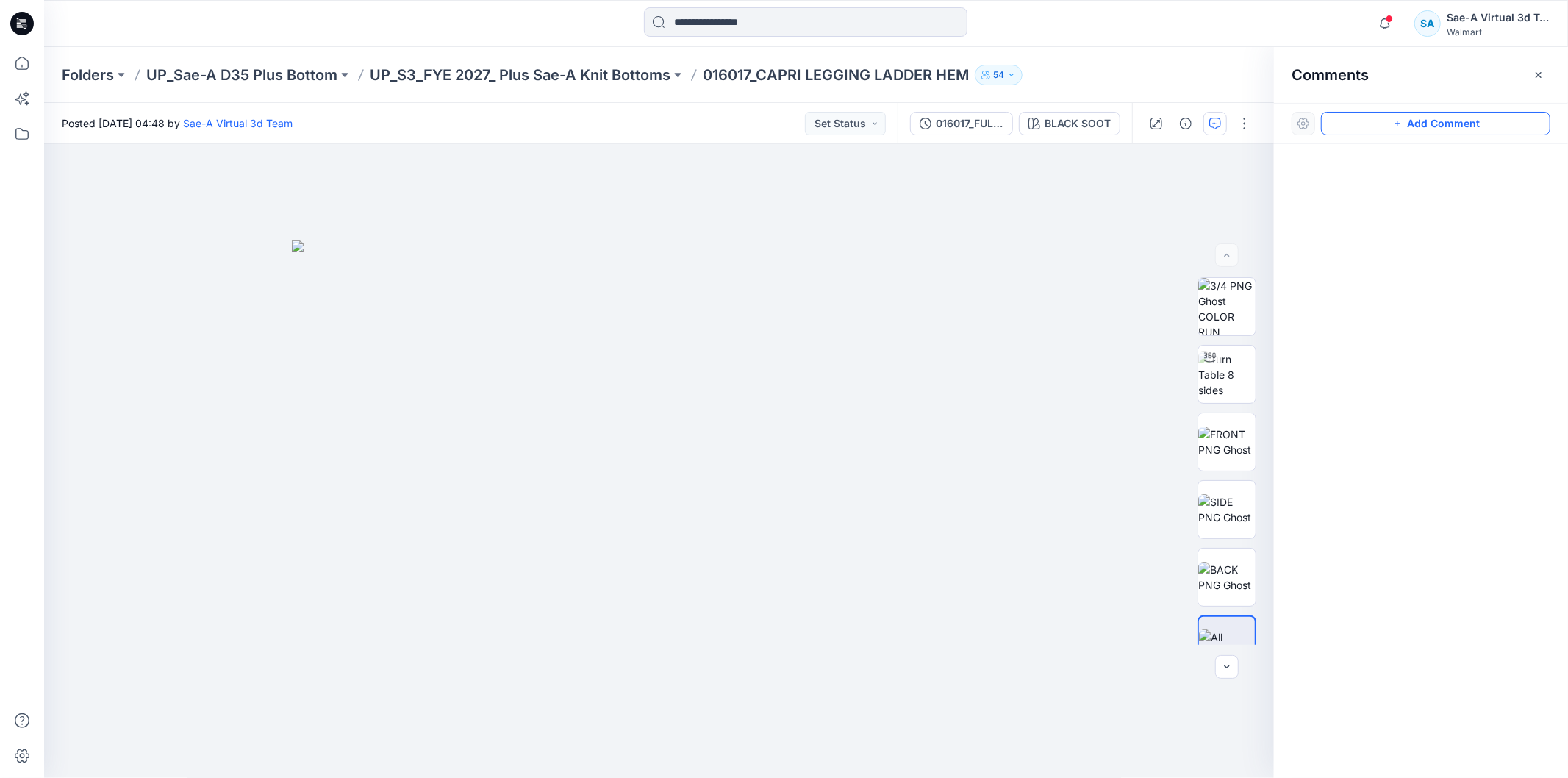
click at [1417, 115] on button "Add Comment" at bounding box center [1436, 123] width 230 height 23
click at [956, 209] on div "1" at bounding box center [658, 461] width 1229 height 634
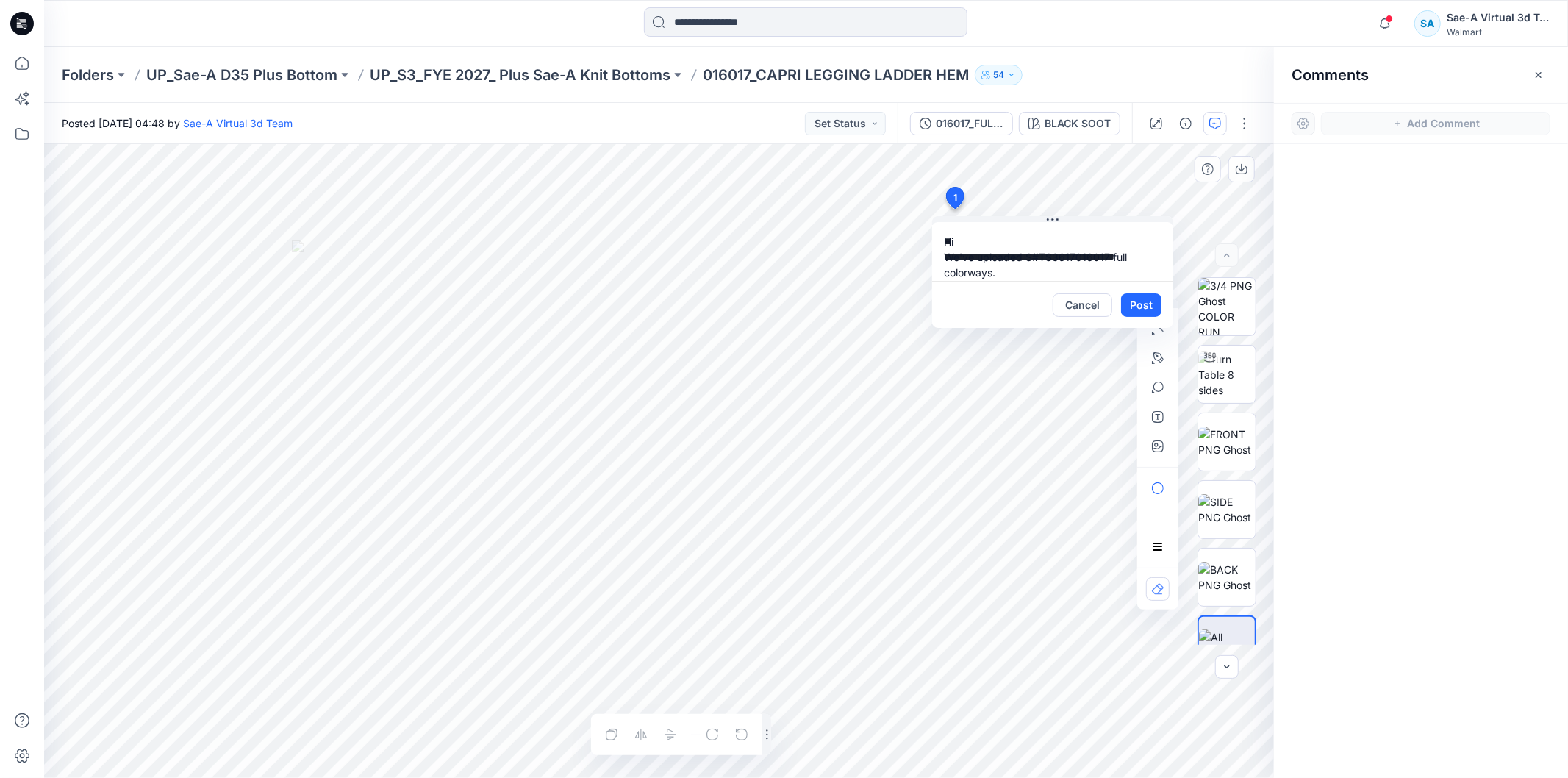
scroll to position [12, 0]
type textarea "**********"
click at [1155, 306] on button "Post" at bounding box center [1141, 305] width 40 height 23
click at [1244, 121] on button "button" at bounding box center [1244, 123] width 23 height 23
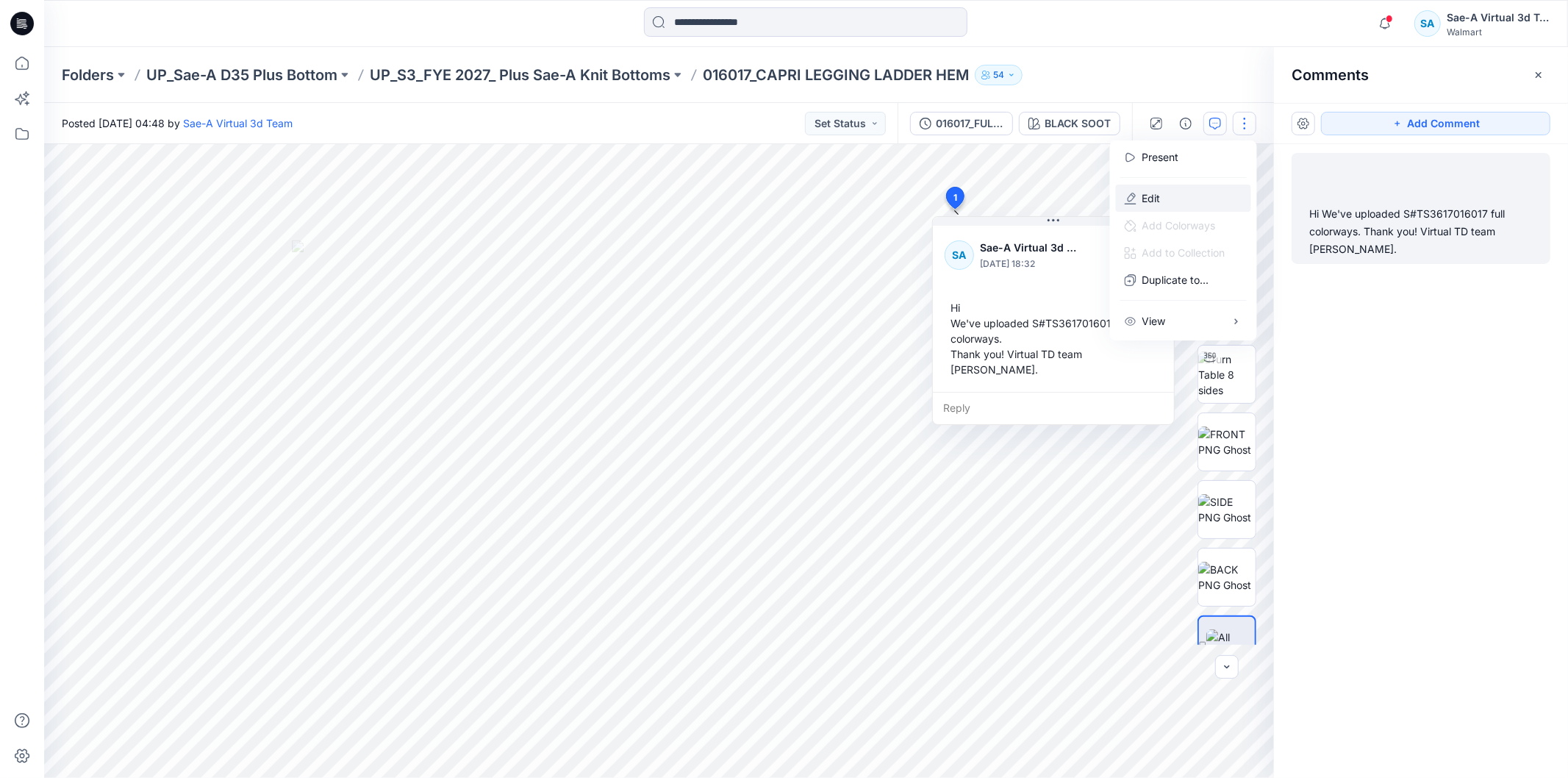
click at [1209, 201] on button "Edit" at bounding box center [1184, 198] width 135 height 27
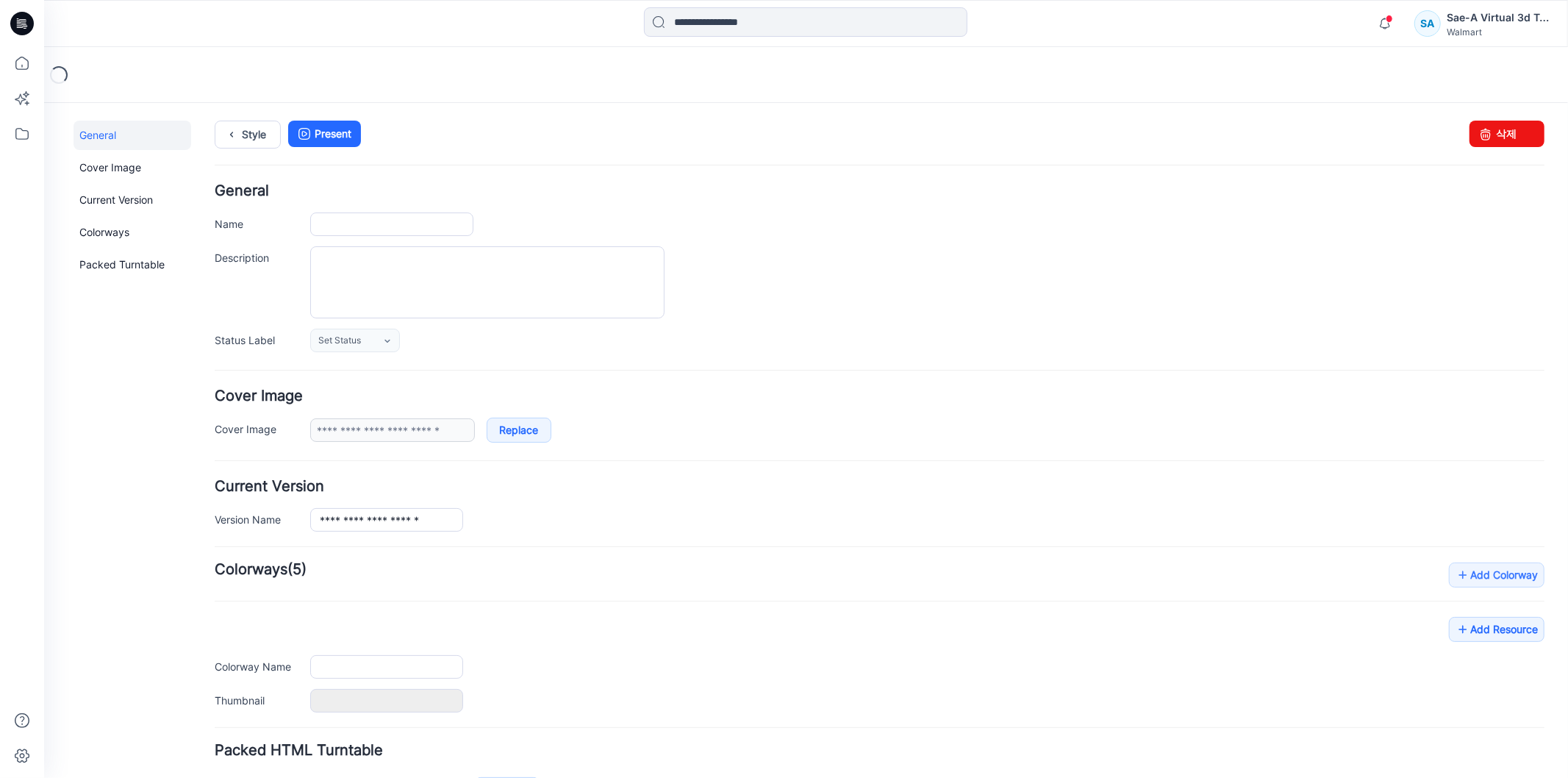
type input "**********"
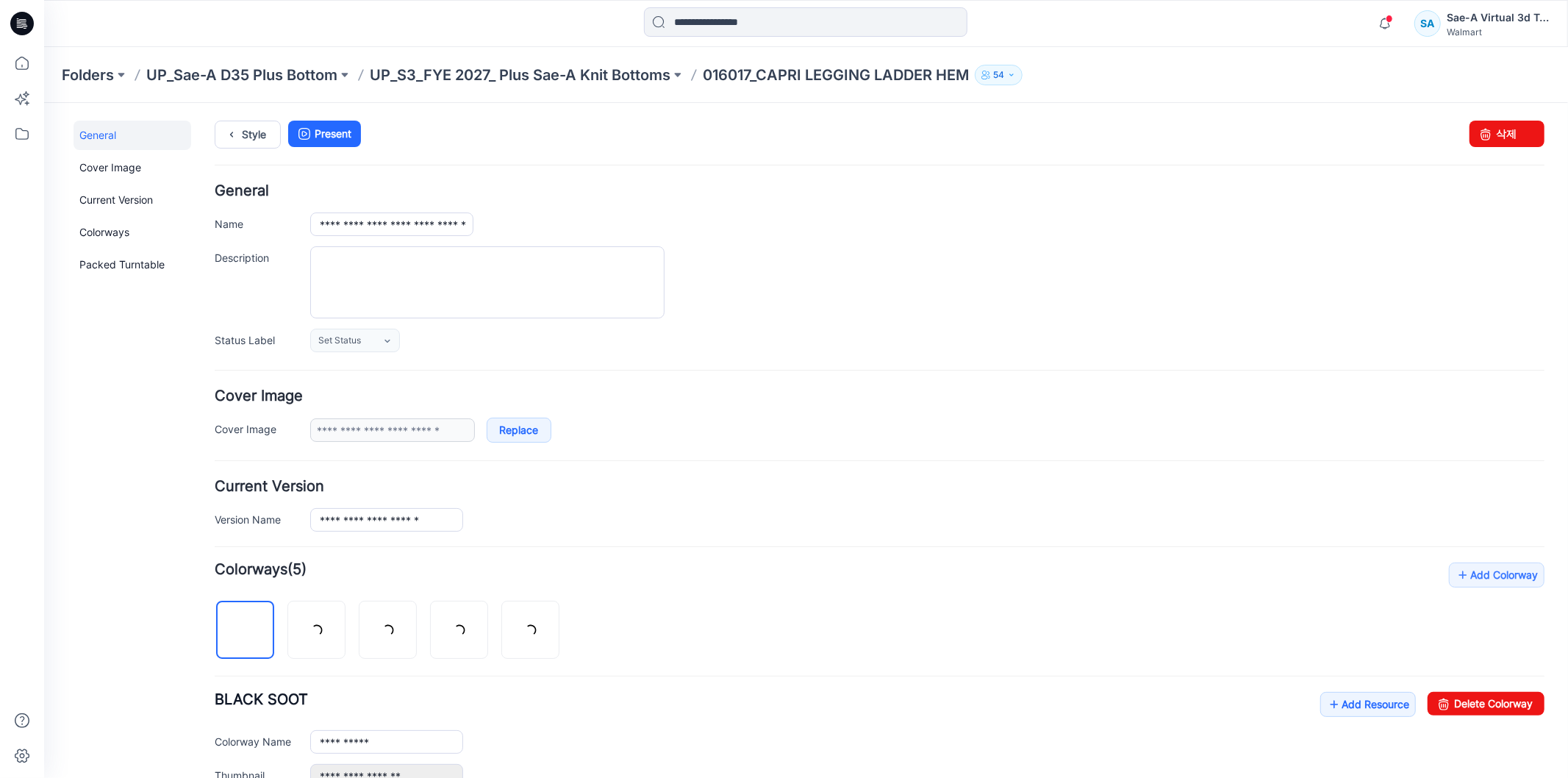
scroll to position [389, 0]
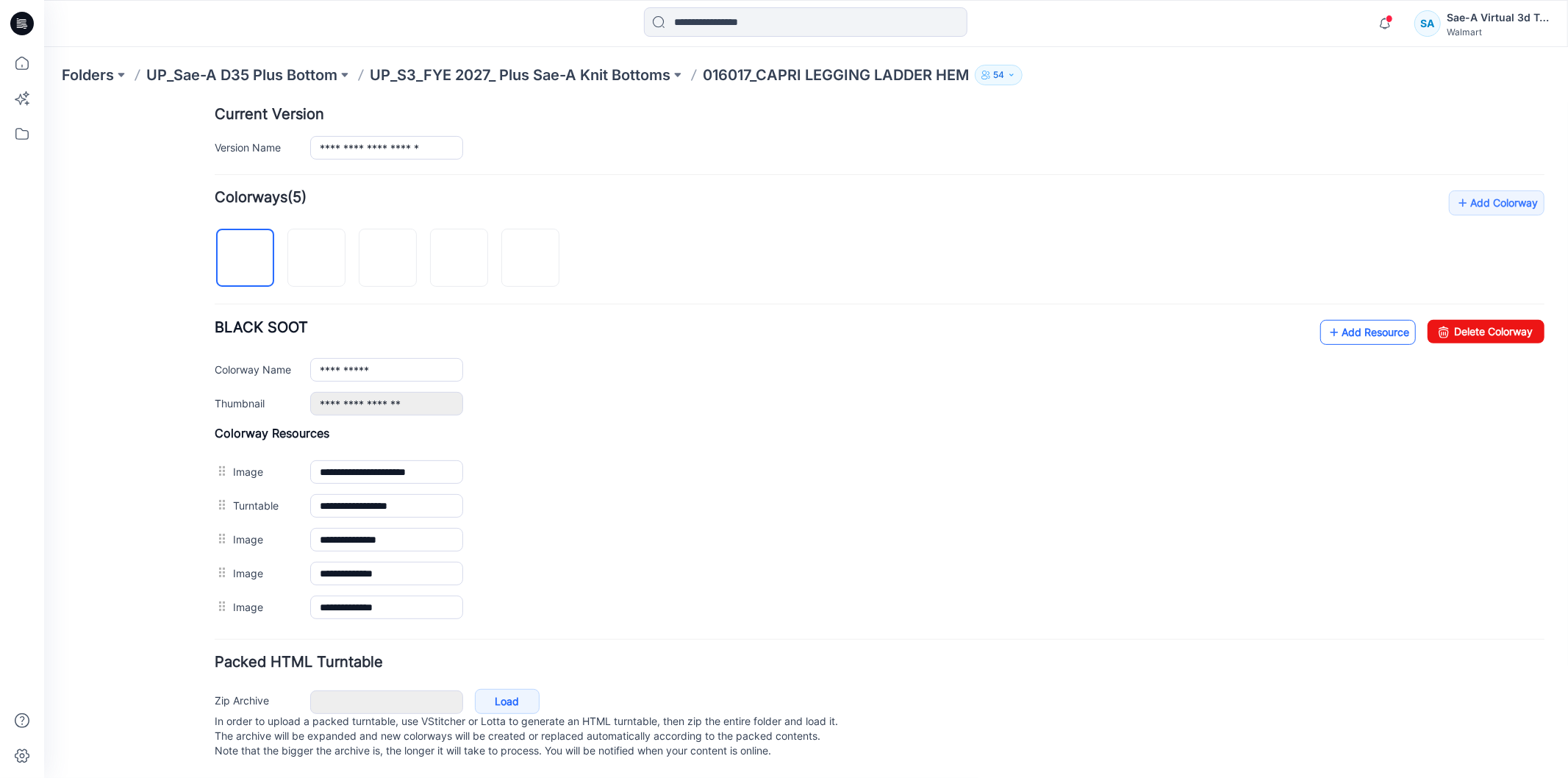
click at [1346, 319] on link "Add Resource" at bounding box center [1367, 331] width 95 height 25
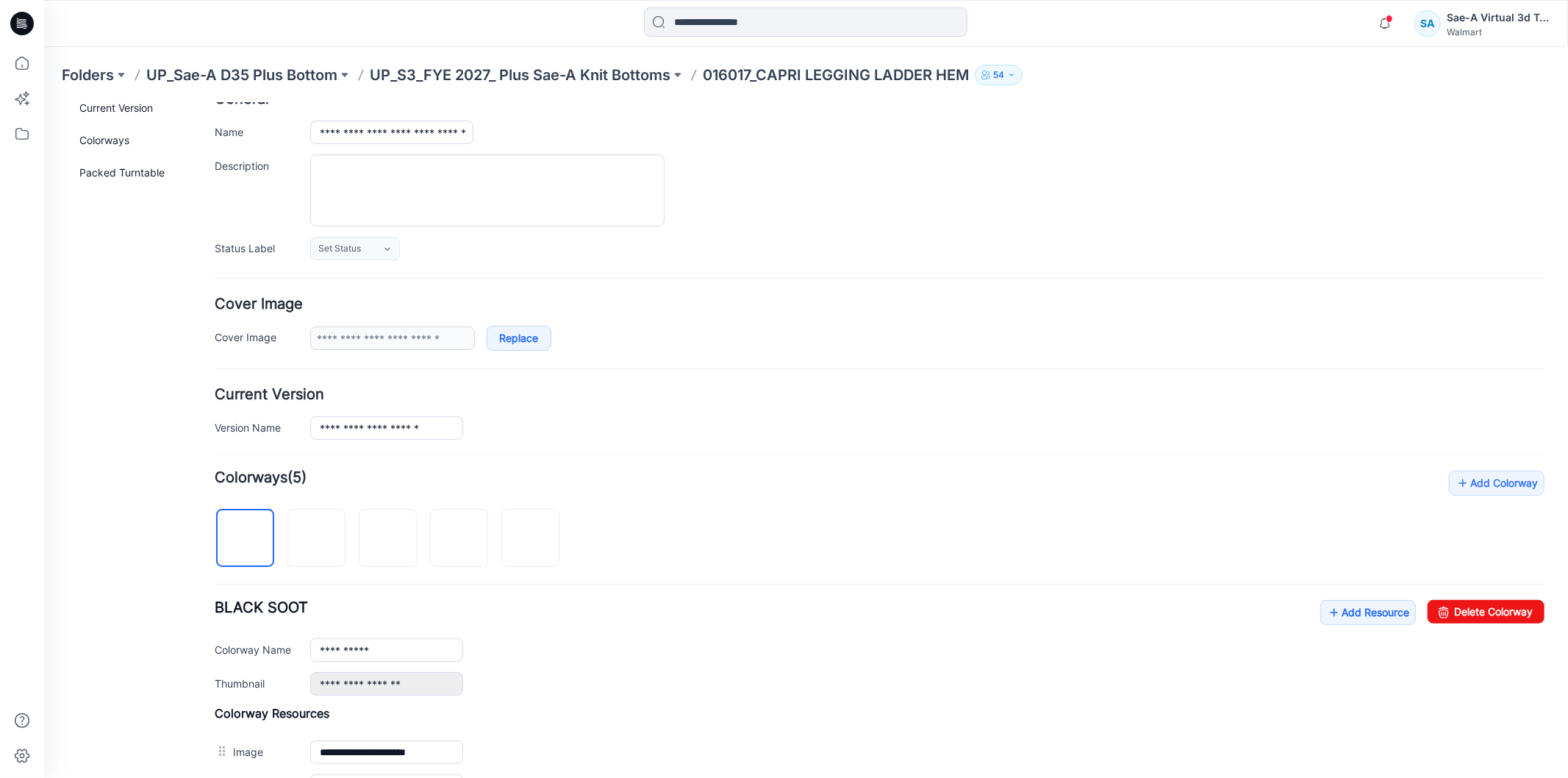
scroll to position [0, 0]
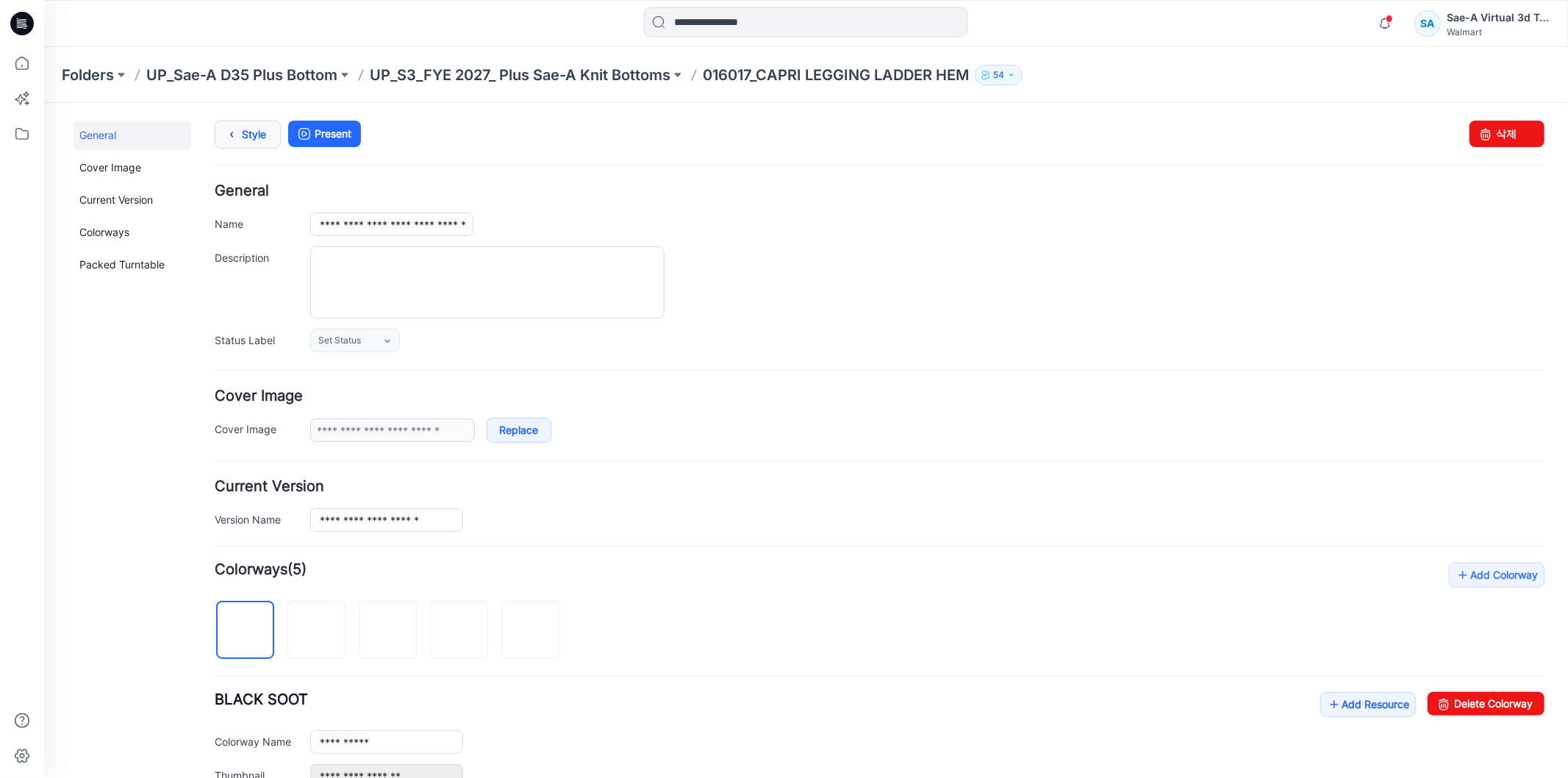
click at [228, 140] on icon at bounding box center [231, 134] width 21 height 27
click at [32, 30] on icon at bounding box center [21, 23] width 23 height 47
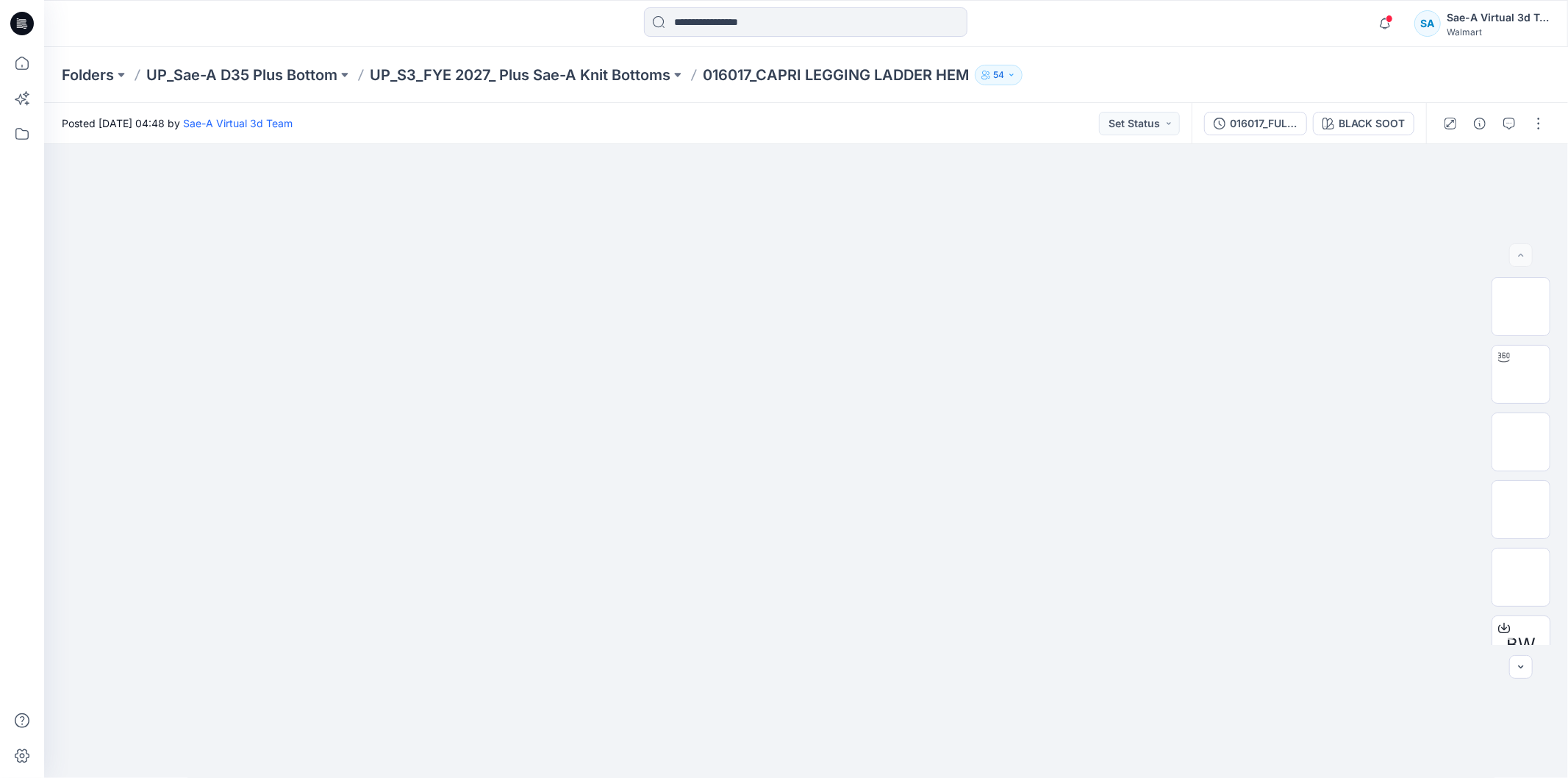
click at [30, 34] on icon at bounding box center [21, 23] width 23 height 47
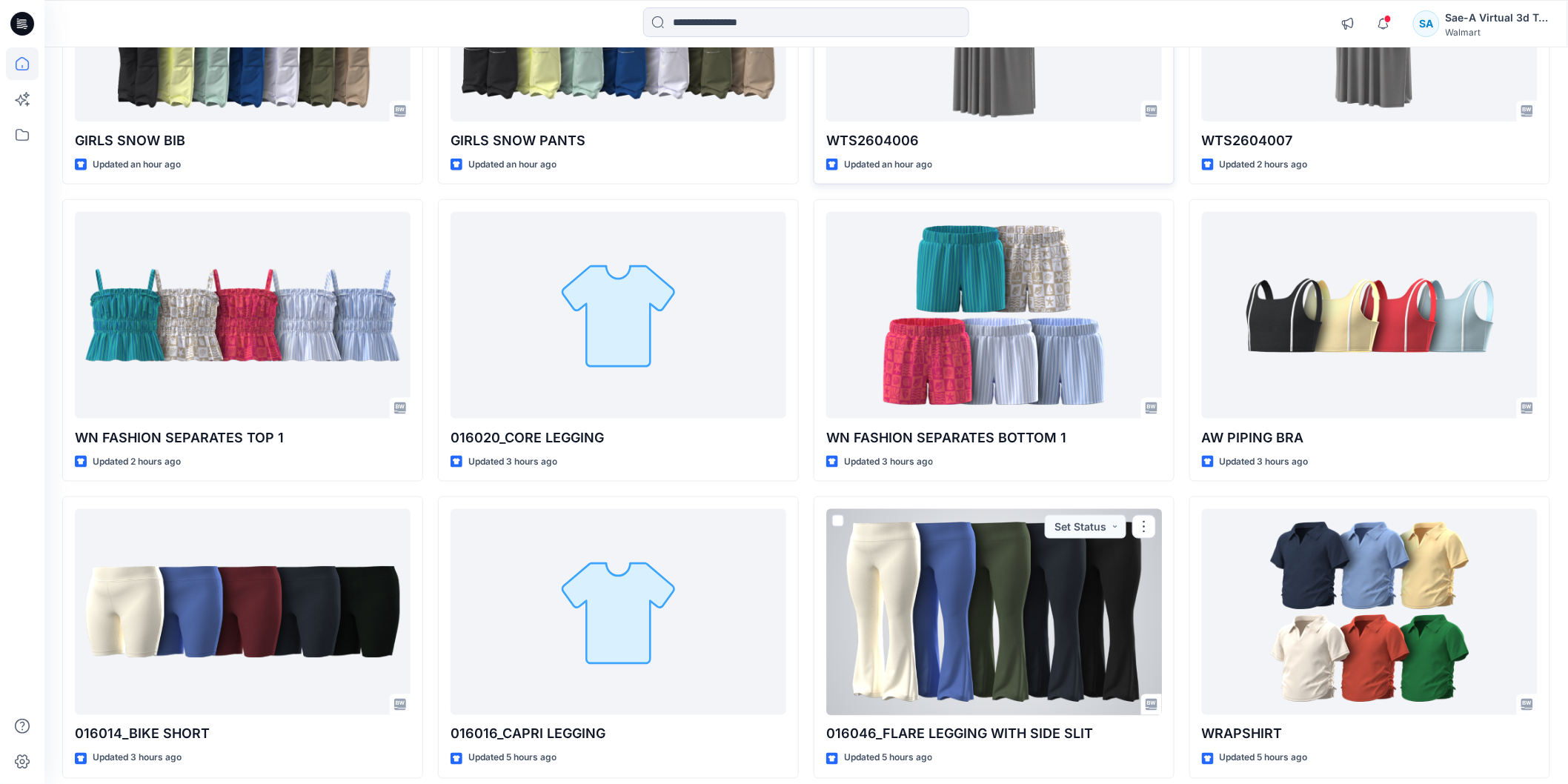
scroll to position [372, 0]
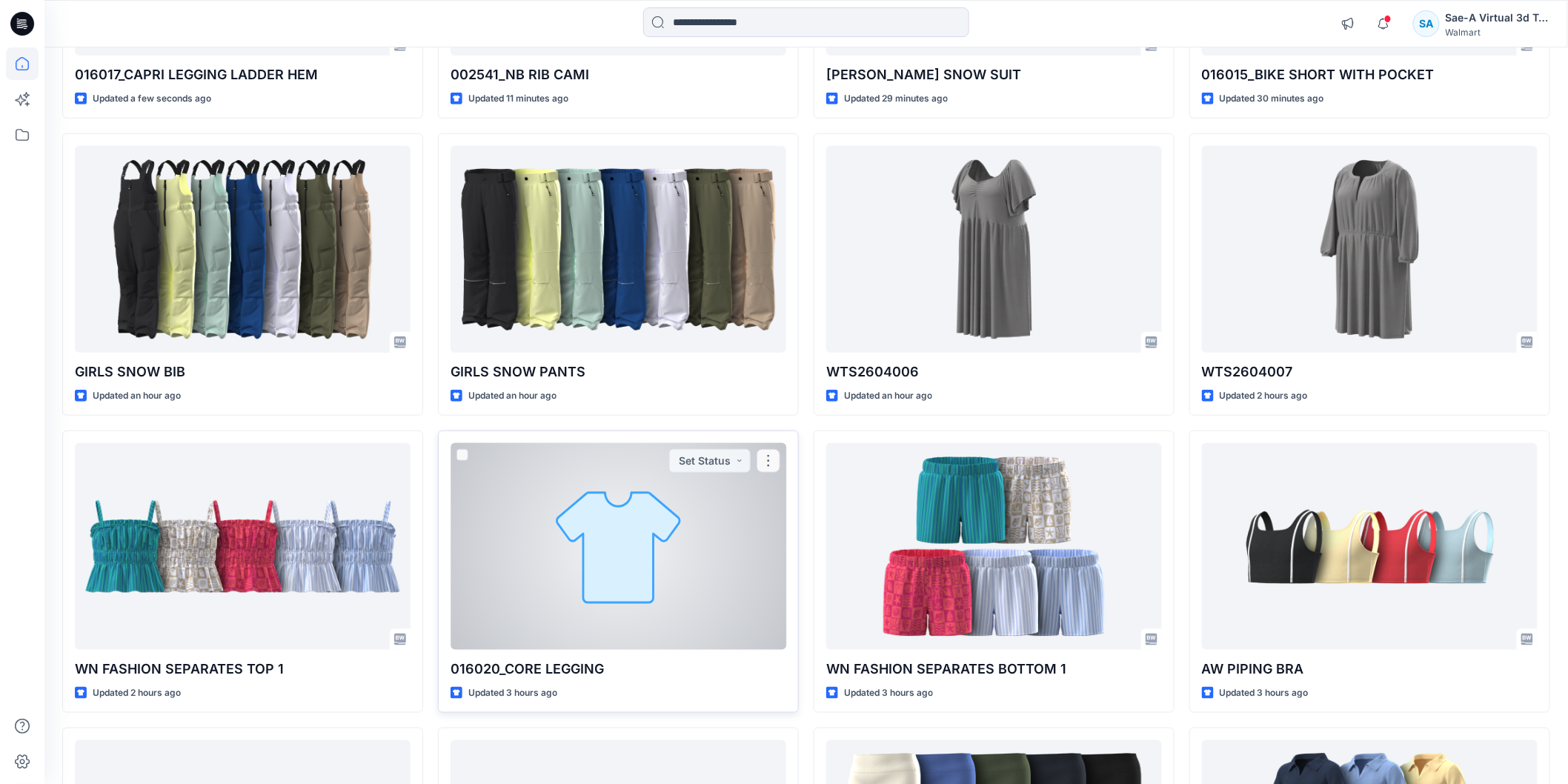
click at [602, 557] on div at bounding box center [618, 546] width 335 height 206
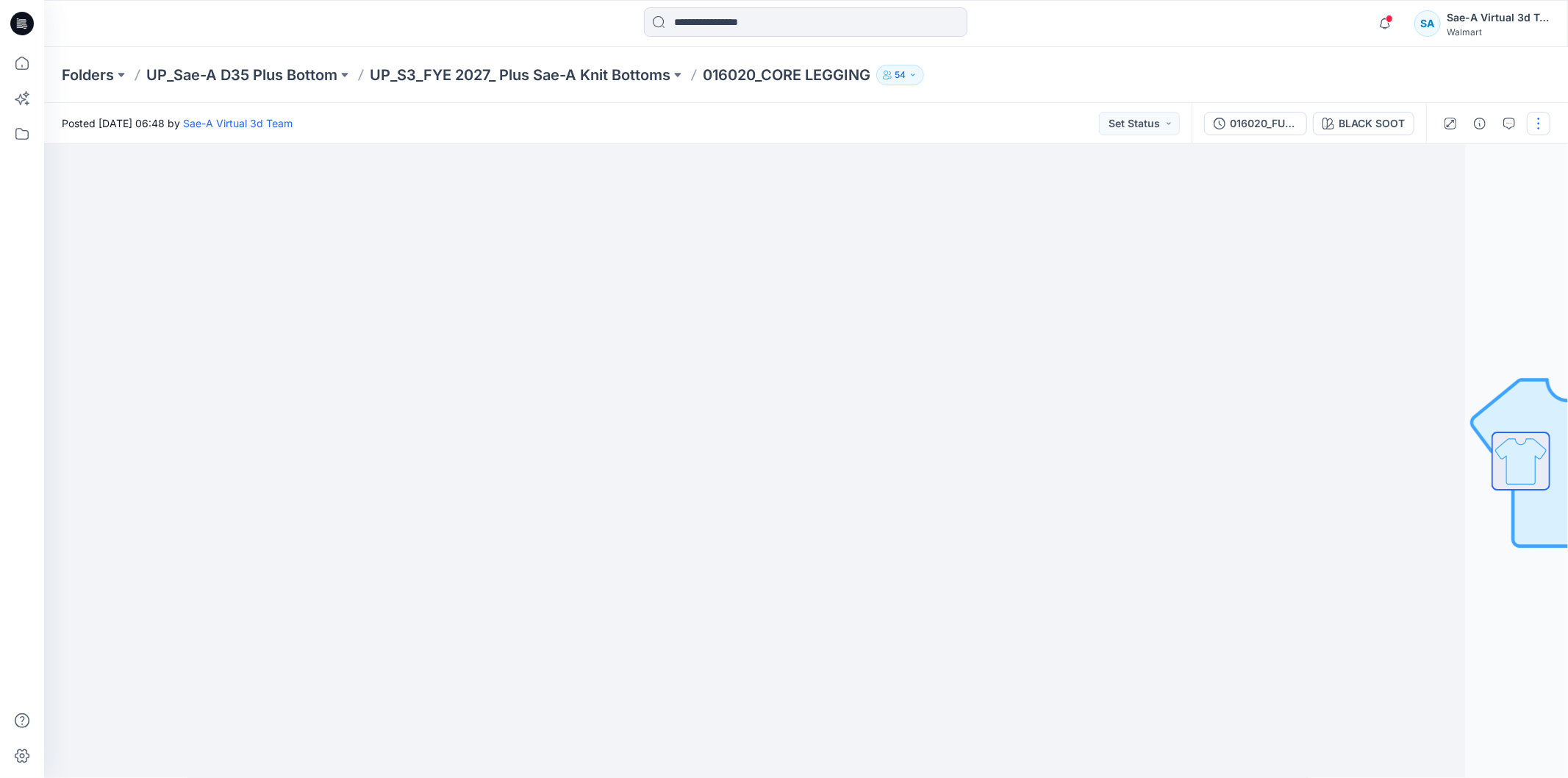
click at [1534, 126] on button "button" at bounding box center [1538, 123] width 23 height 23
click at [1439, 203] on p "Edit" at bounding box center [1445, 198] width 18 height 15
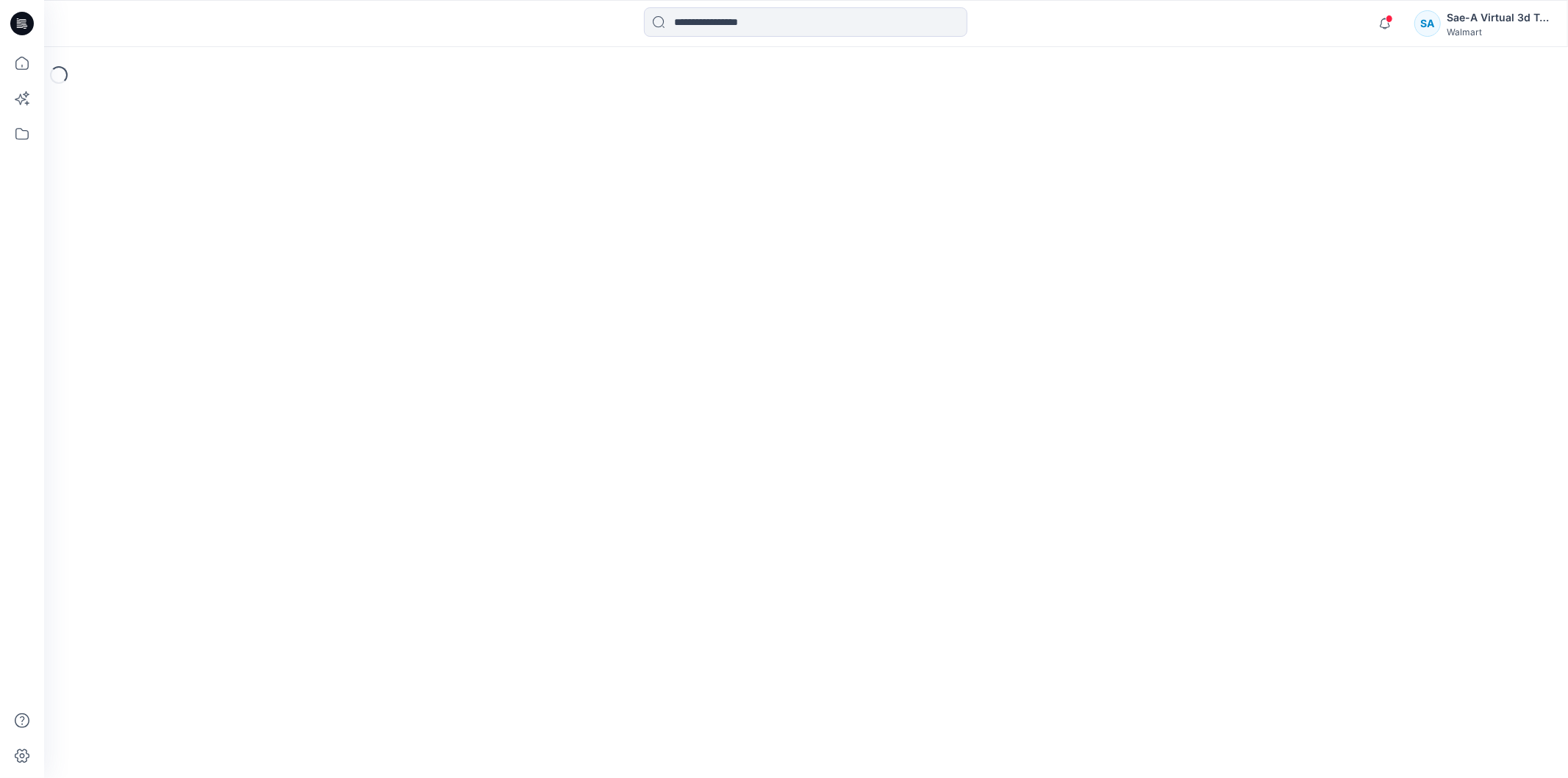
scroll to position [104, 0]
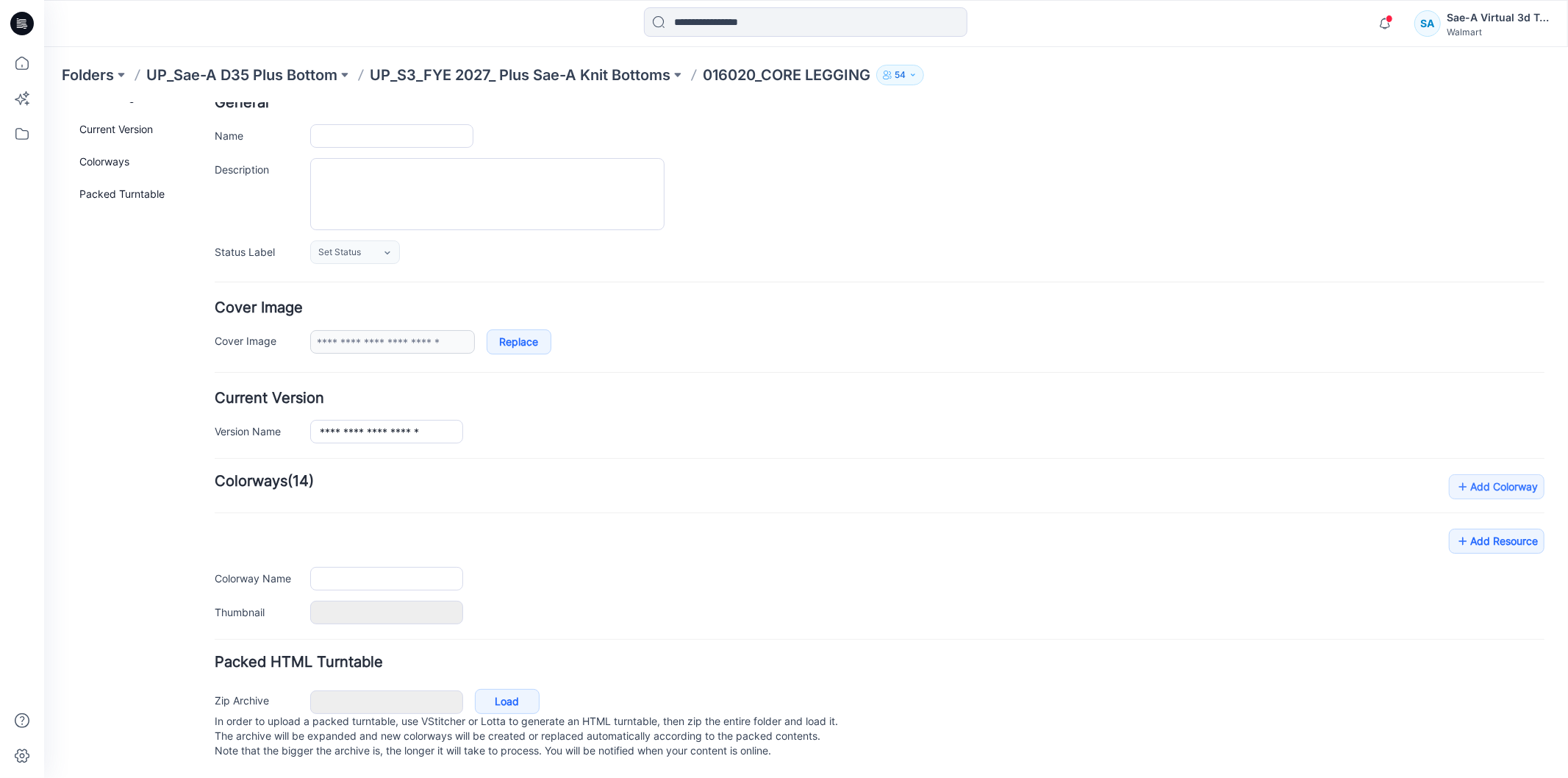
type input "**********"
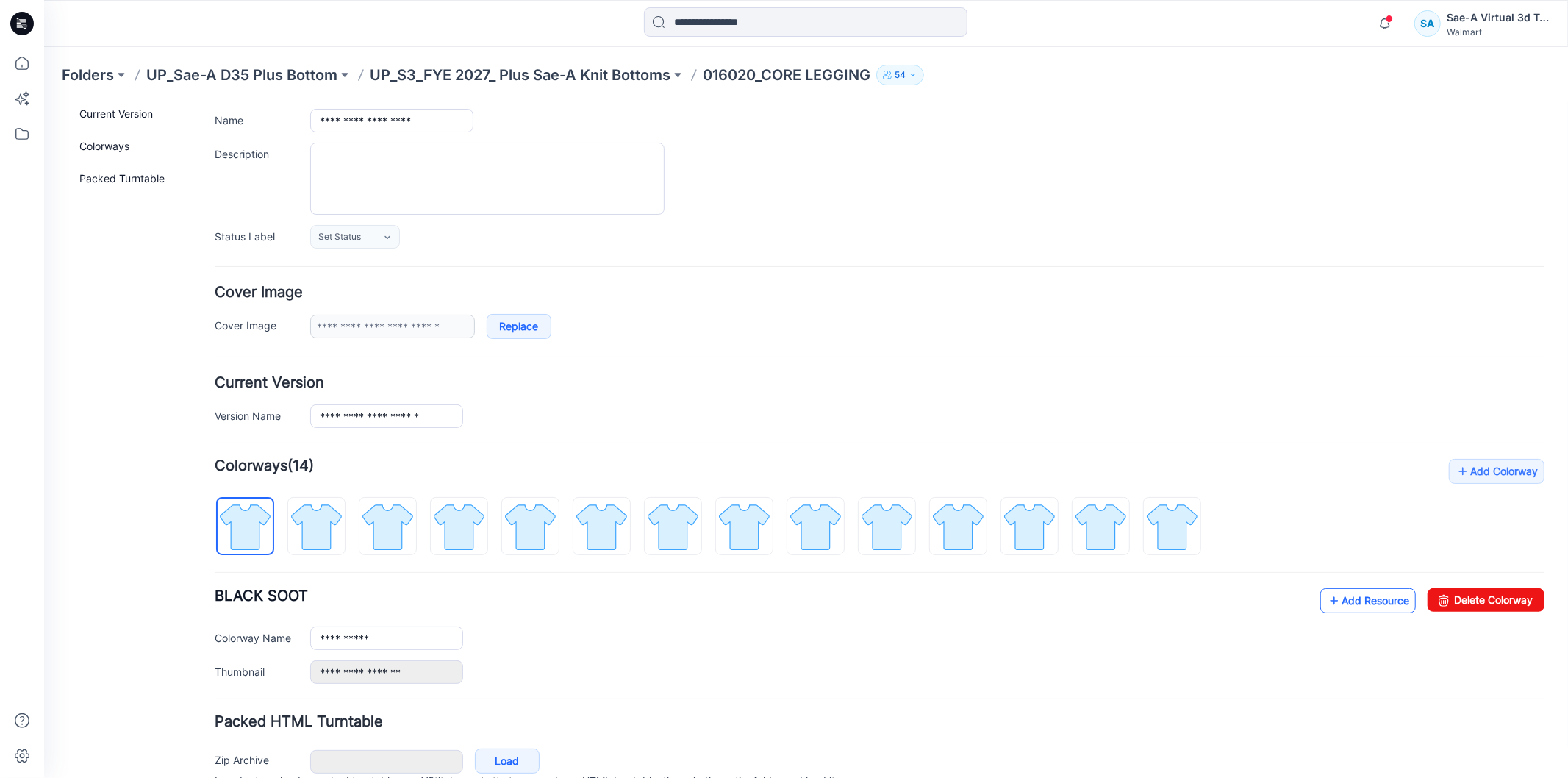
click at [1326, 595] on icon at bounding box center [1333, 600] width 15 height 23
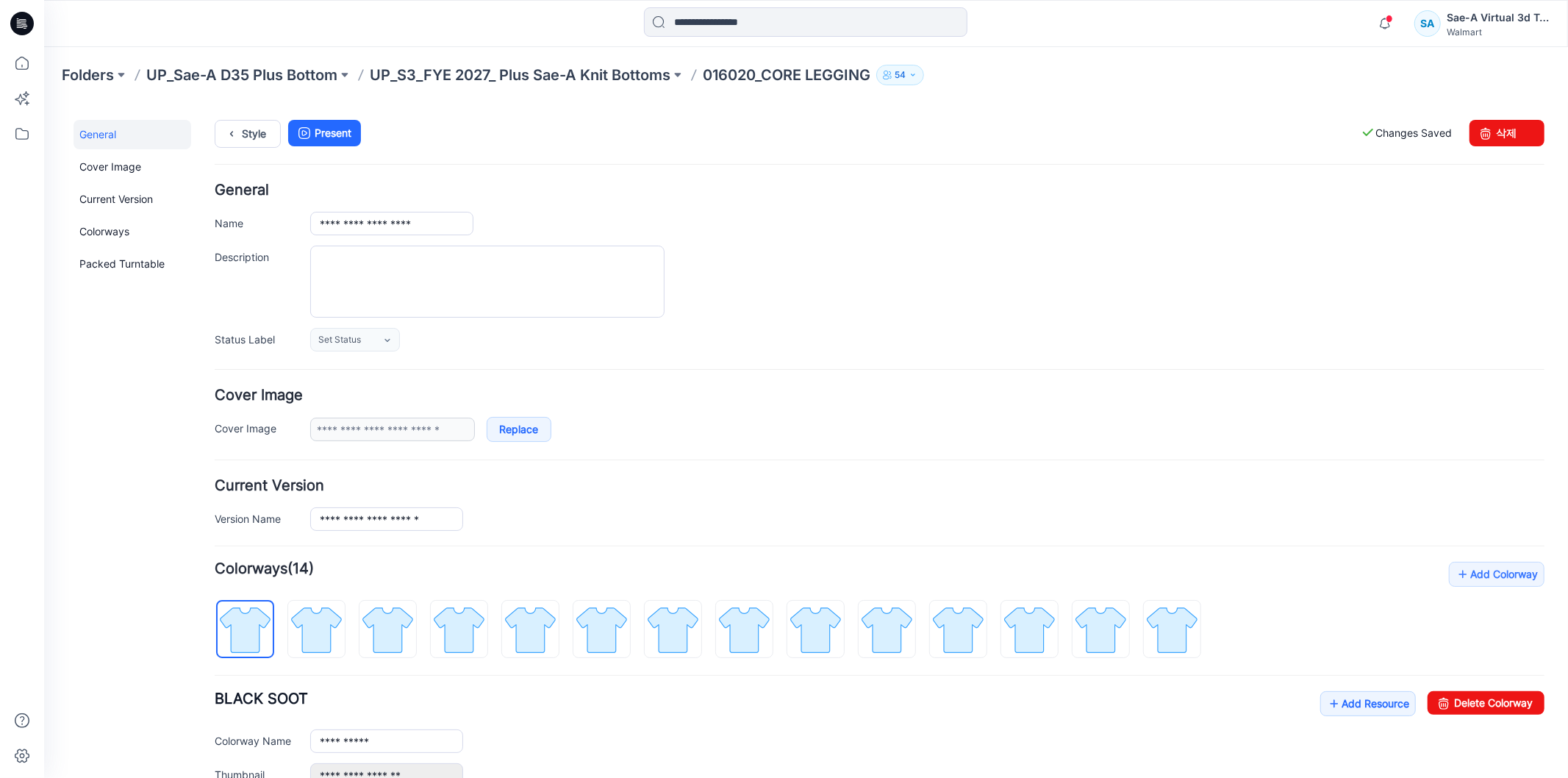
scroll to position [0, 0]
click at [259, 134] on link "Style" at bounding box center [247, 134] width 66 height 28
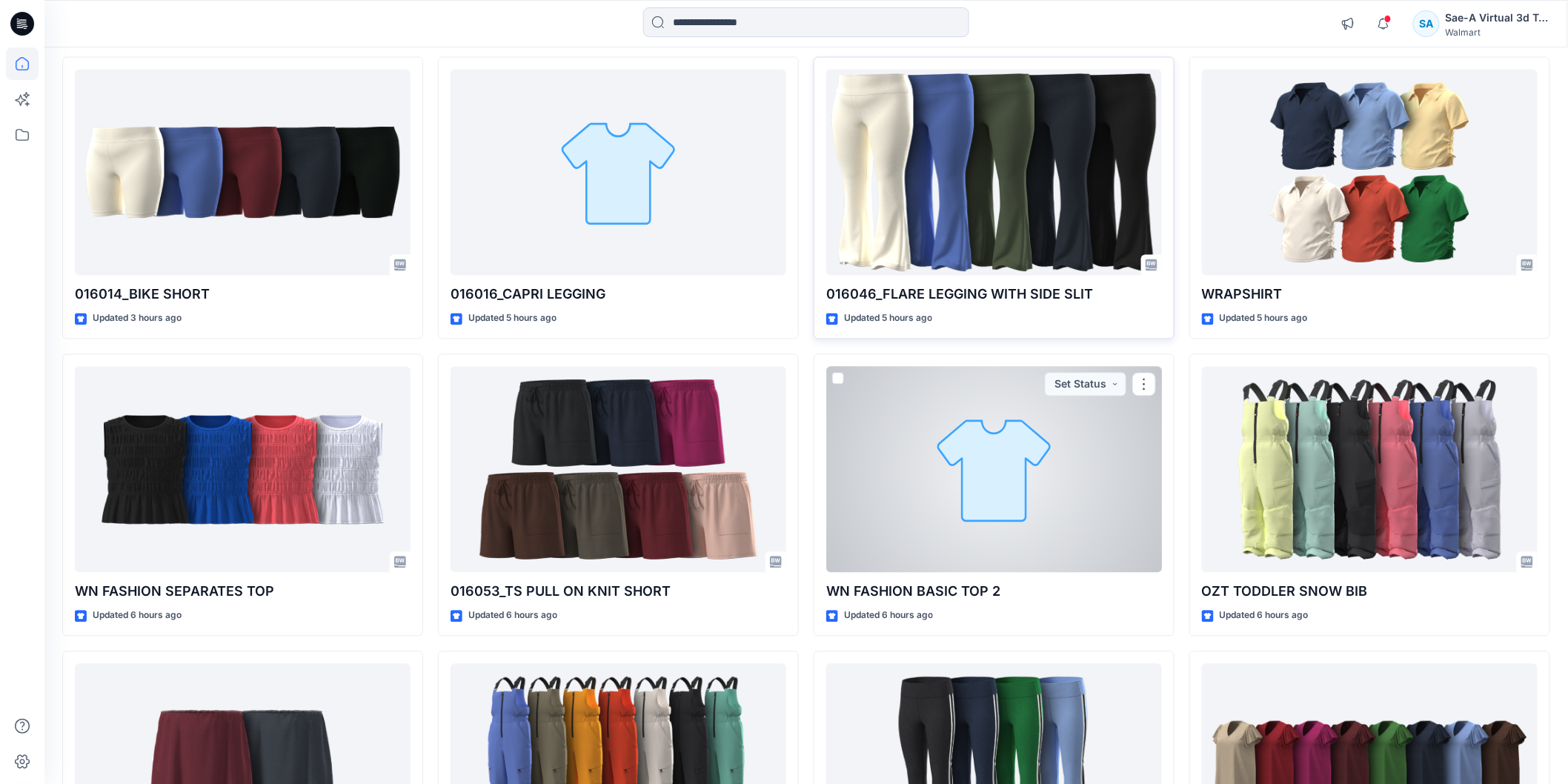
scroll to position [824, 0]
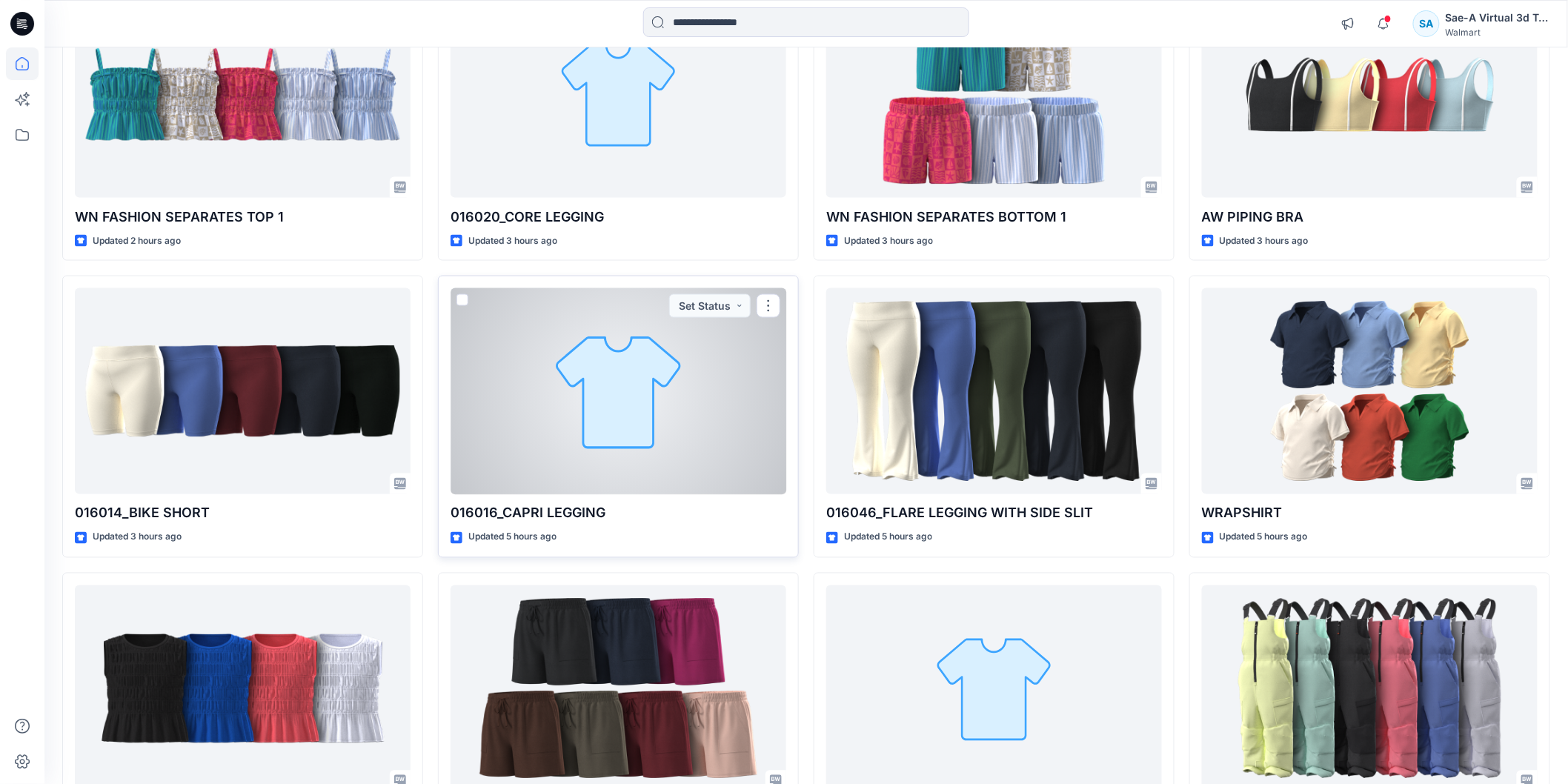
click at [626, 475] on div at bounding box center [618, 392] width 335 height 206
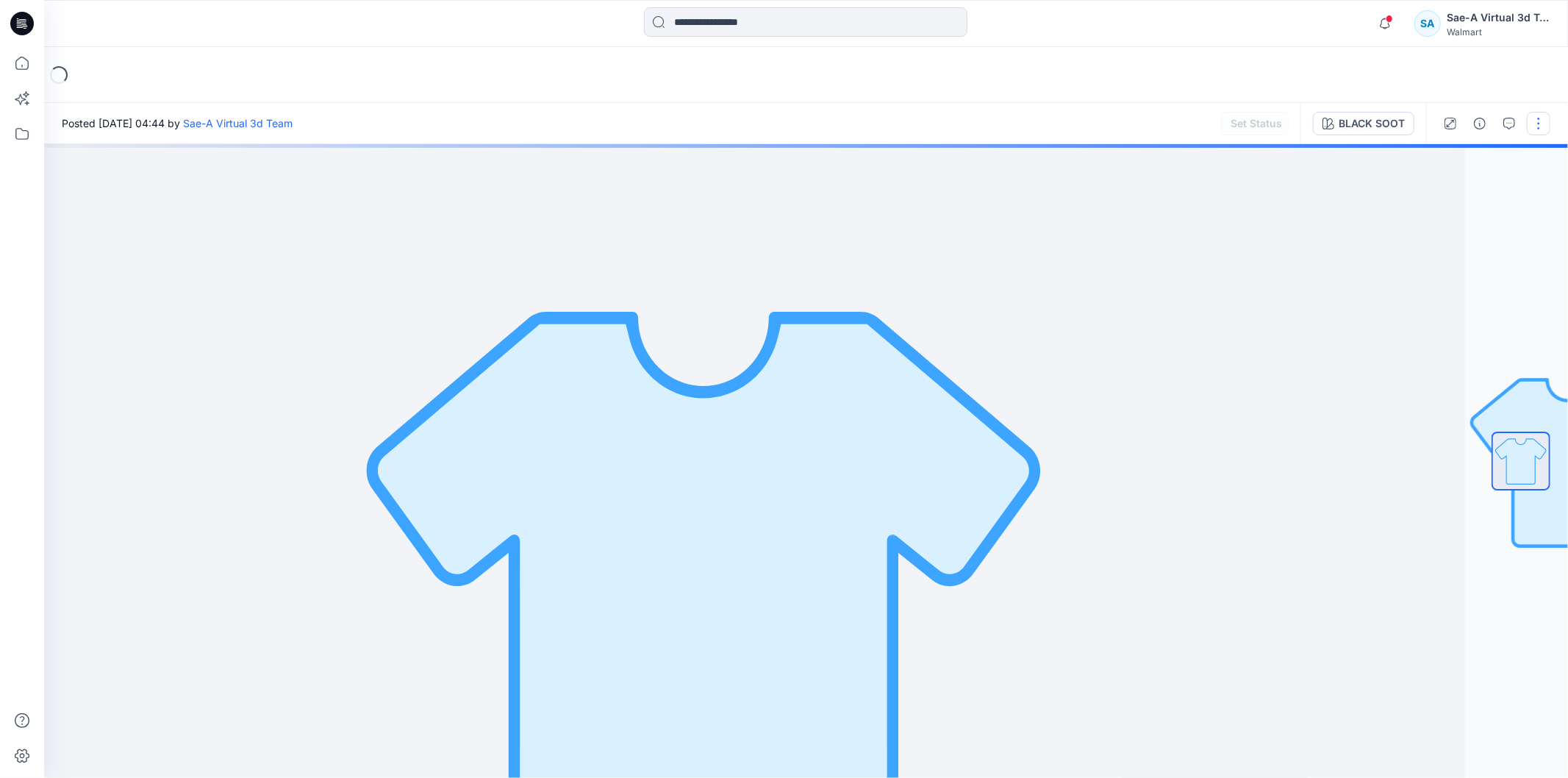
click at [1547, 131] on button "button" at bounding box center [1538, 123] width 23 height 23
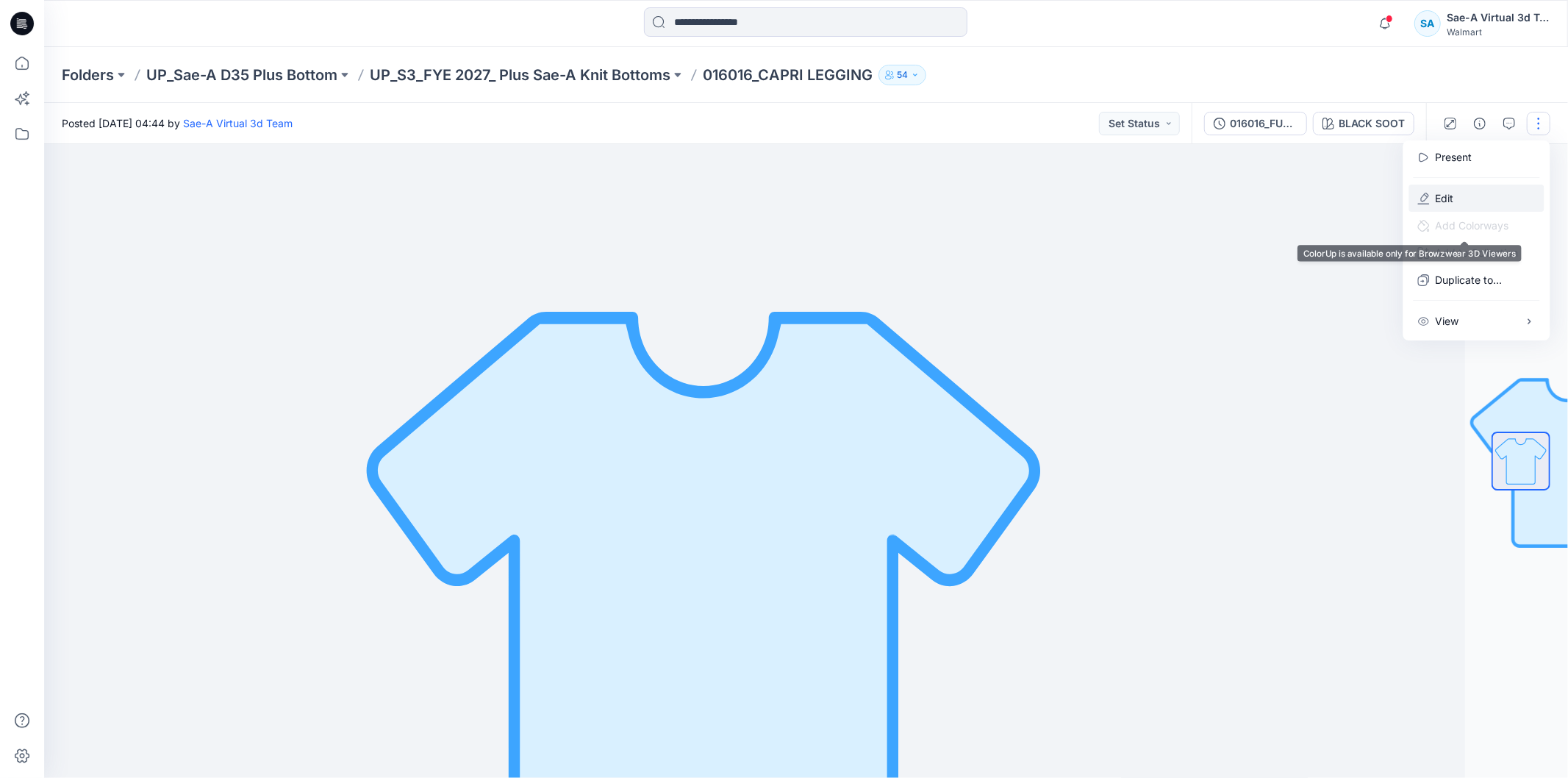
click at [1463, 201] on button "Edit" at bounding box center [1477, 198] width 135 height 27
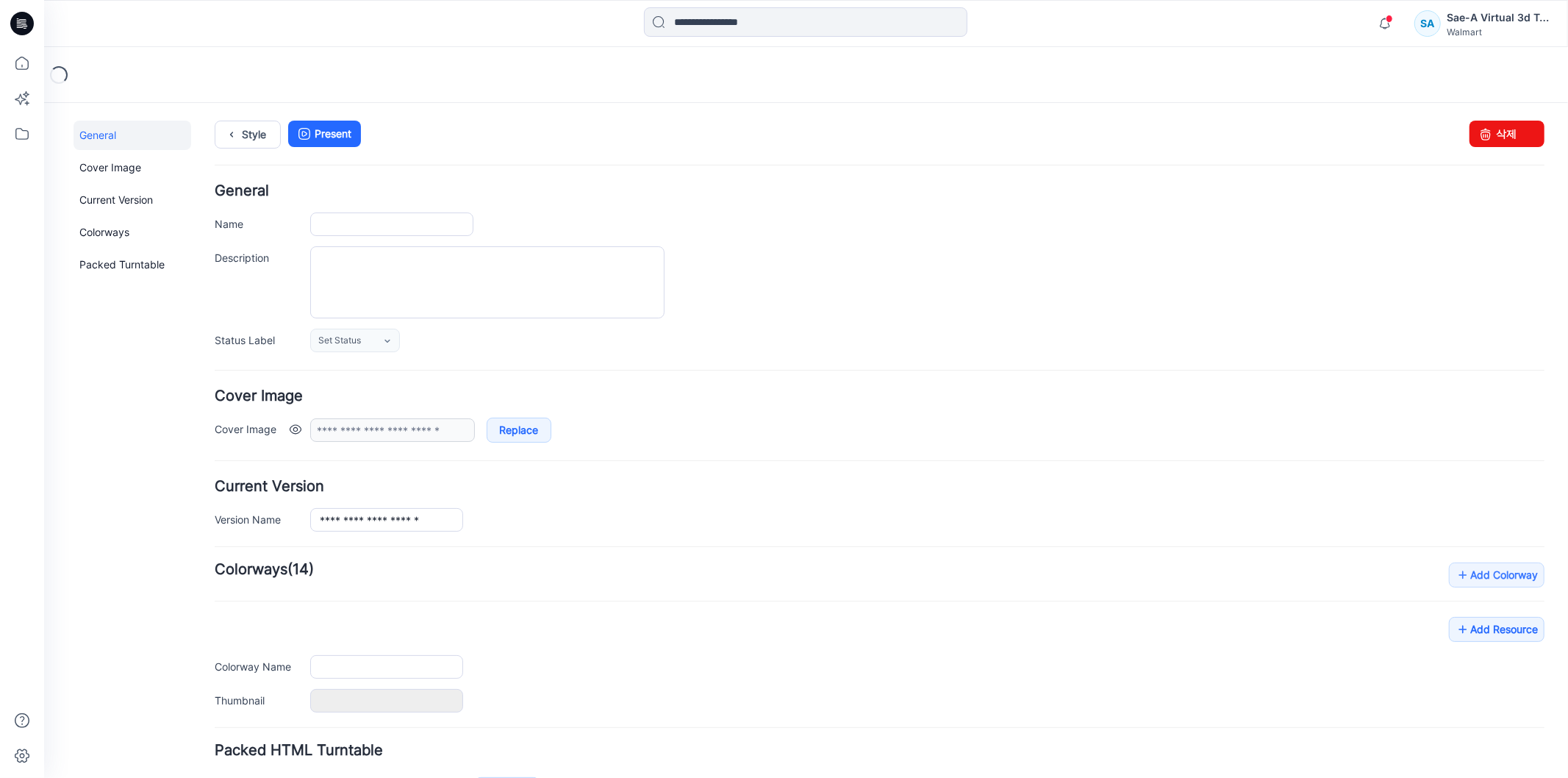
type input "**********"
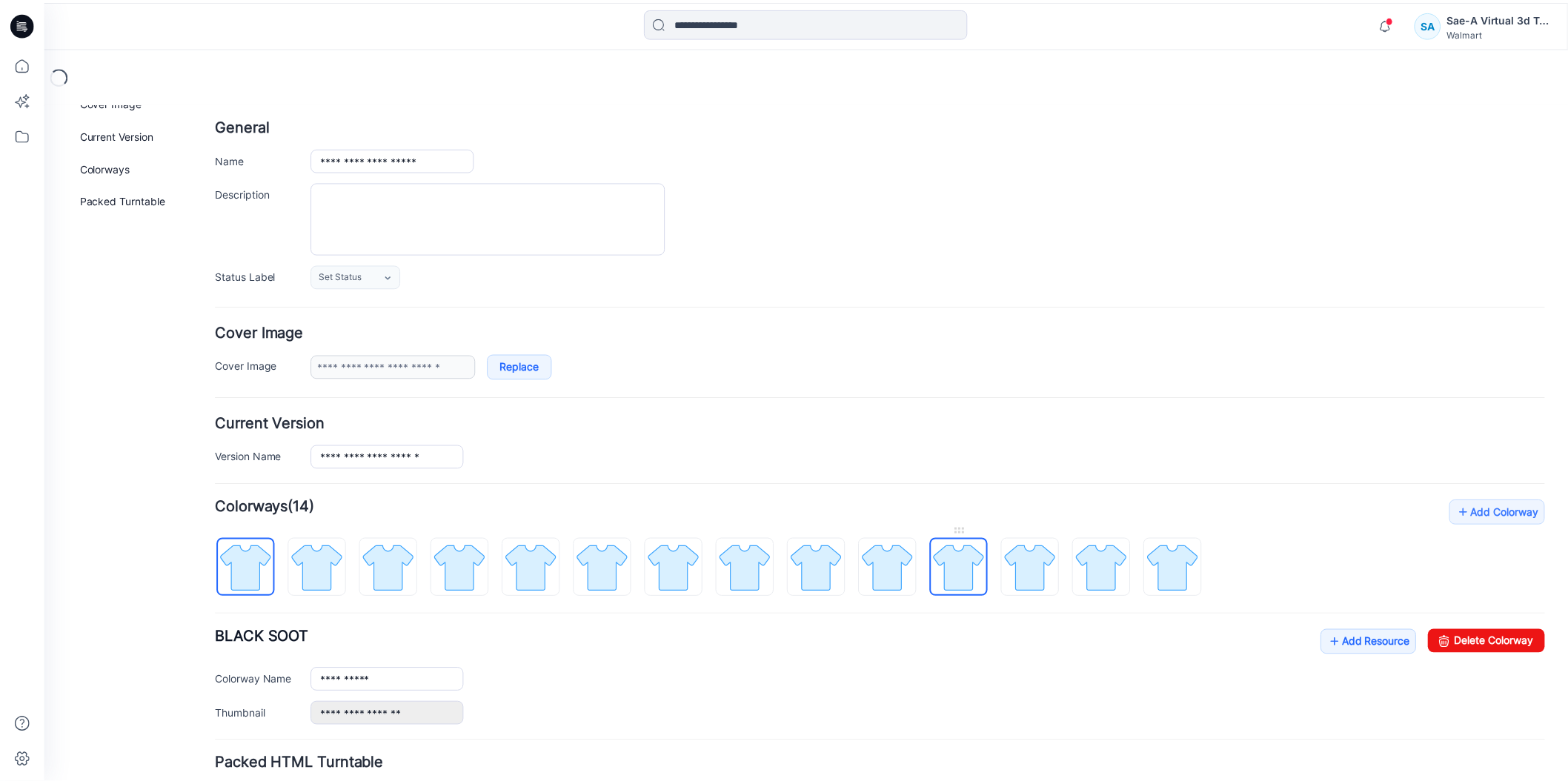
scroll to position [181, 0]
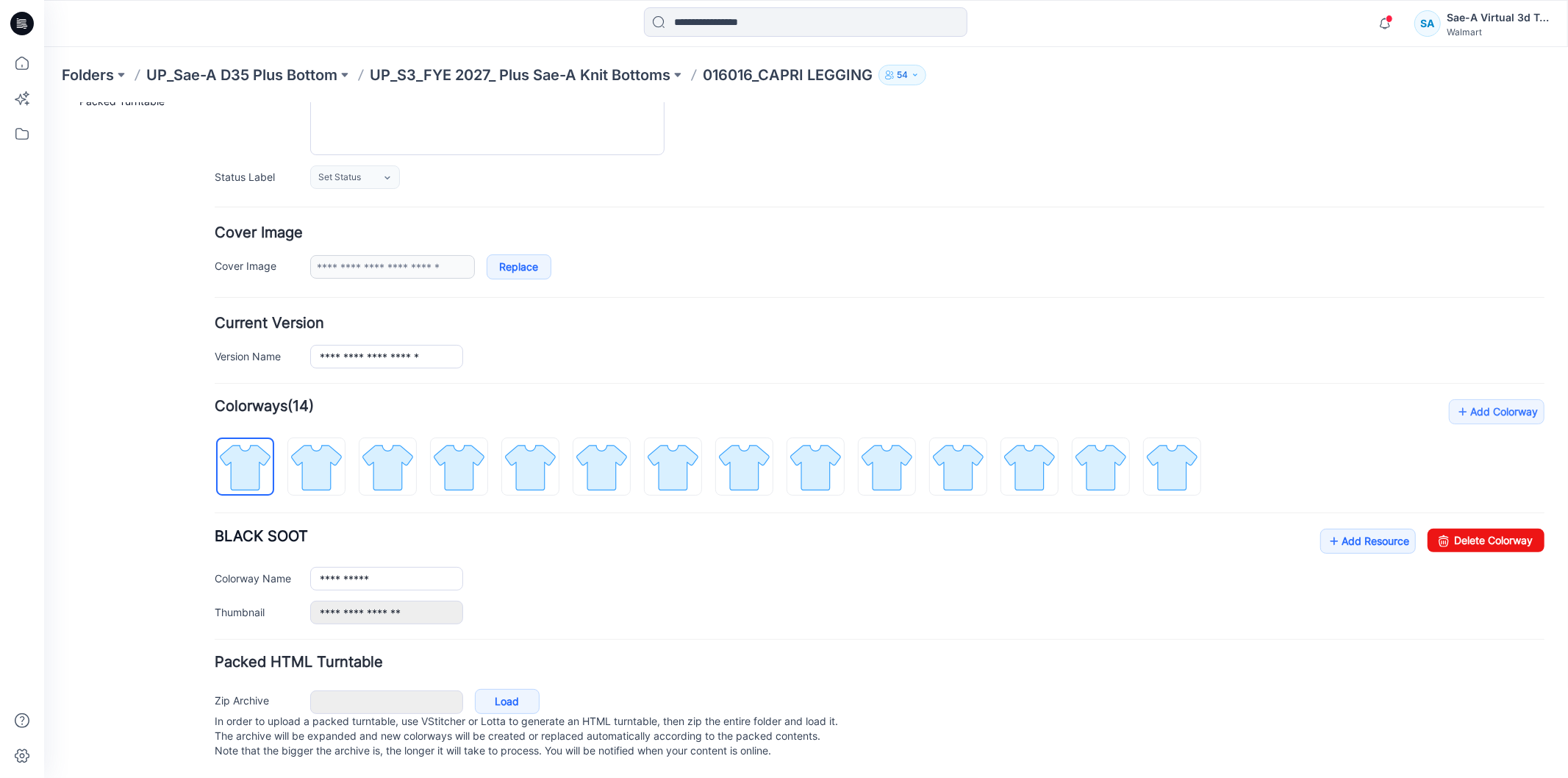
click at [1323, 503] on div "Add Colorway Colorways (14) BLACK SOOT Add Resource Delete Colorway Reset" at bounding box center [879, 511] width 1330 height 225
click at [1326, 528] on icon at bounding box center [1333, 540] width 15 height 23
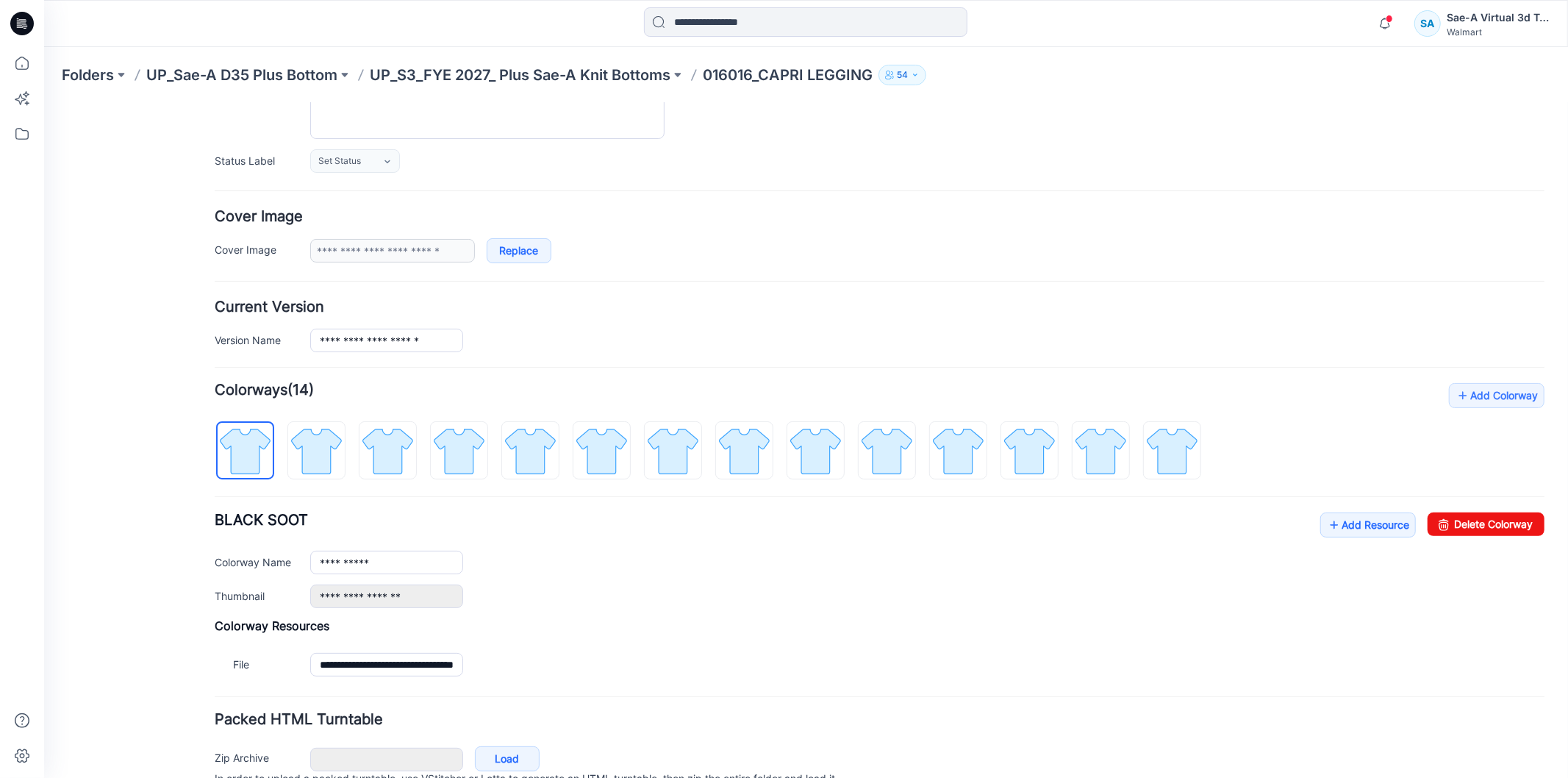
click at [27, 23] on icon at bounding box center [21, 23] width 23 height 23
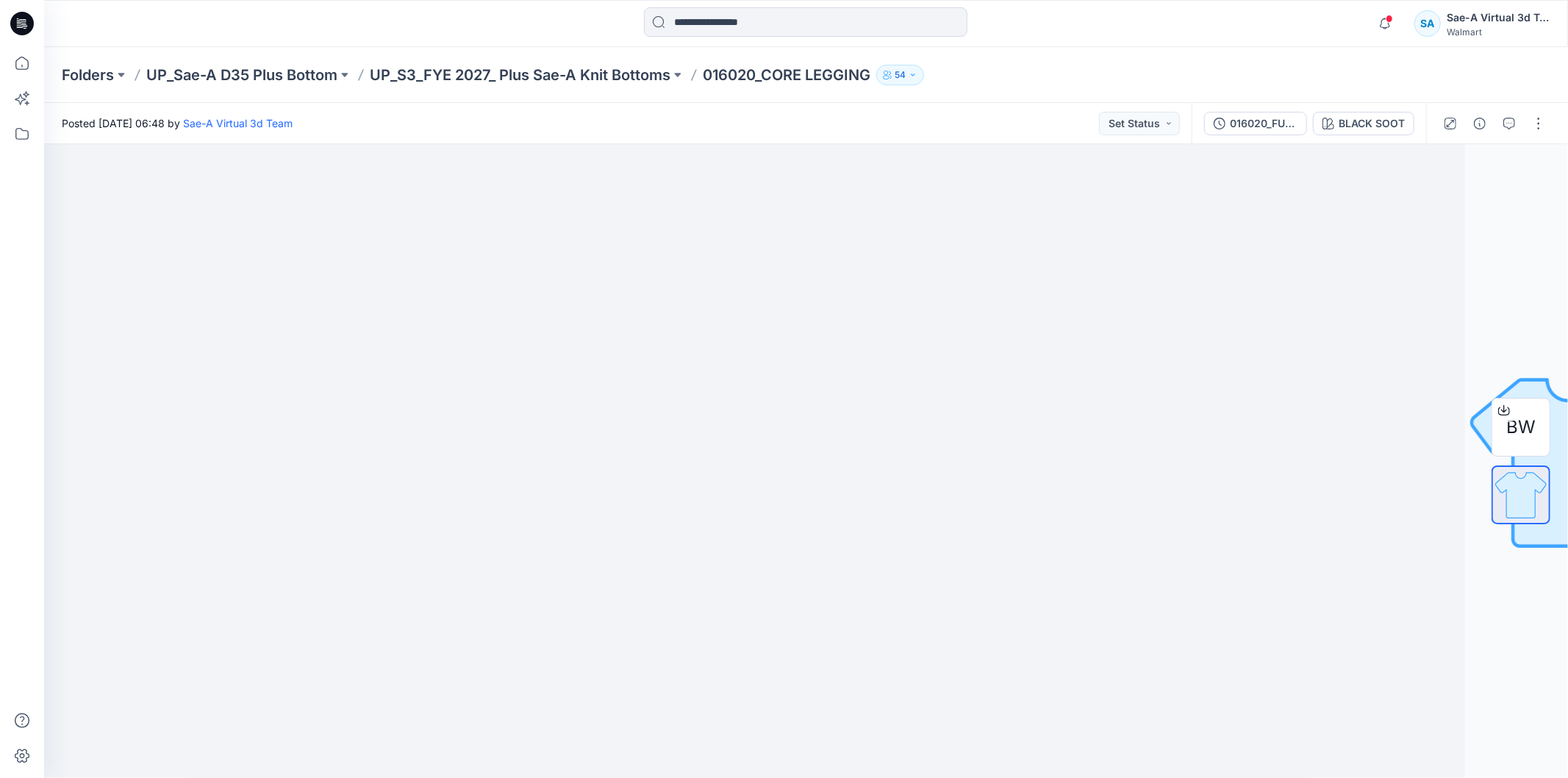
click at [27, 16] on icon at bounding box center [21, 23] width 23 height 23
